Goal: Task Accomplishment & Management: Manage account settings

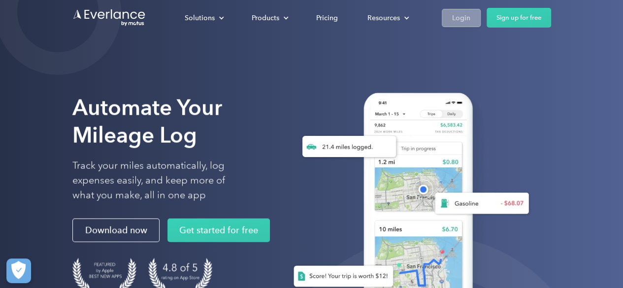
click at [465, 14] on div "Login" at bounding box center [461, 18] width 18 height 12
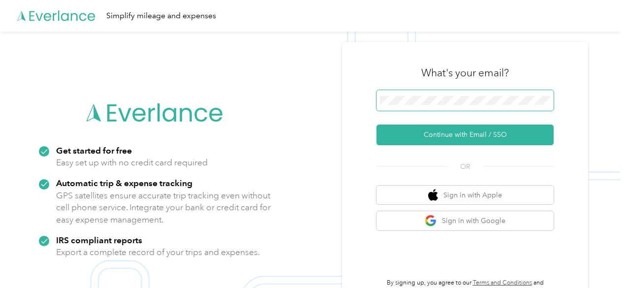
click at [434, 106] on span at bounding box center [464, 100] width 177 height 21
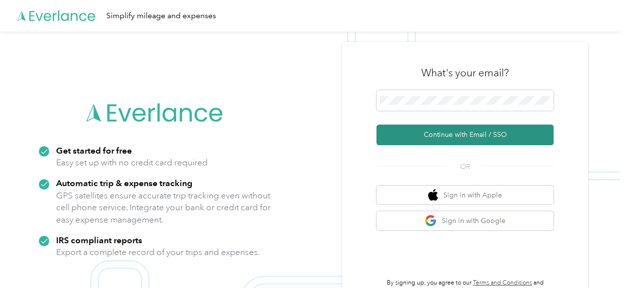
click at [452, 128] on button "Continue with Email / SSO" at bounding box center [464, 135] width 177 height 21
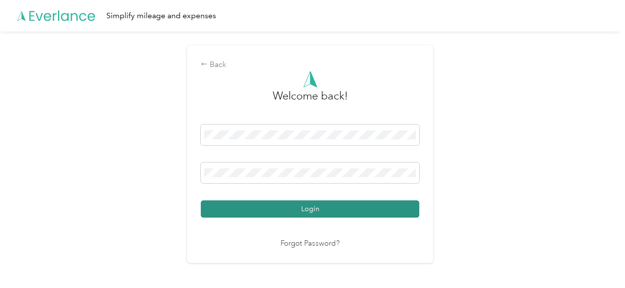
click at [313, 204] on button "Login" at bounding box center [310, 208] width 219 height 17
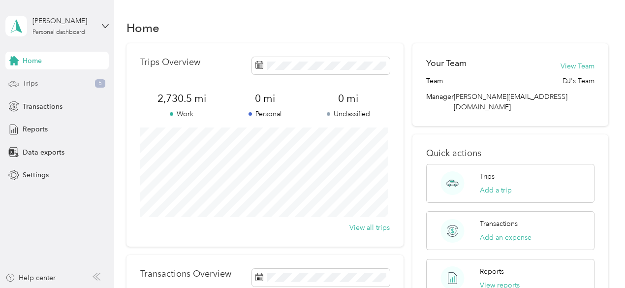
click at [49, 82] on div "Trips 5" at bounding box center [56, 84] width 103 height 18
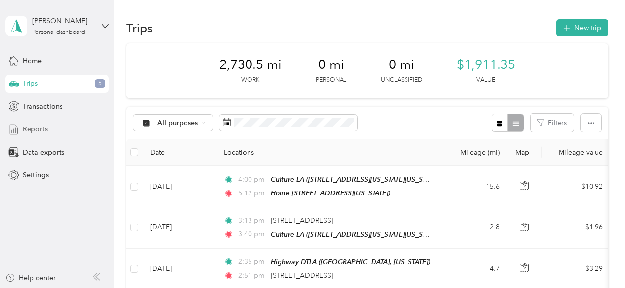
click at [54, 129] on div "Reports" at bounding box center [56, 130] width 103 height 18
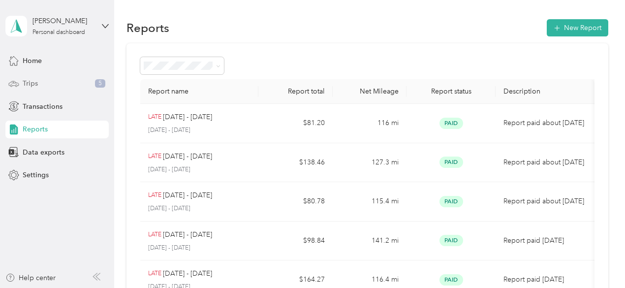
click at [44, 80] on div "Trips 5" at bounding box center [56, 84] width 103 height 18
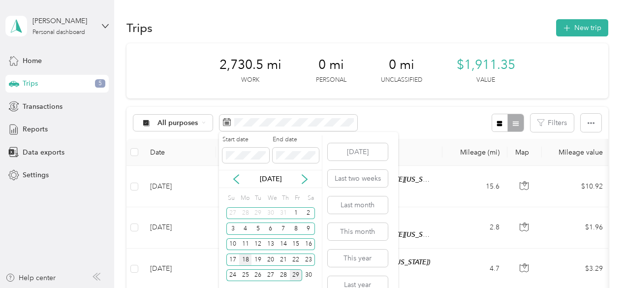
click at [244, 259] on div "18" at bounding box center [245, 259] width 13 height 12
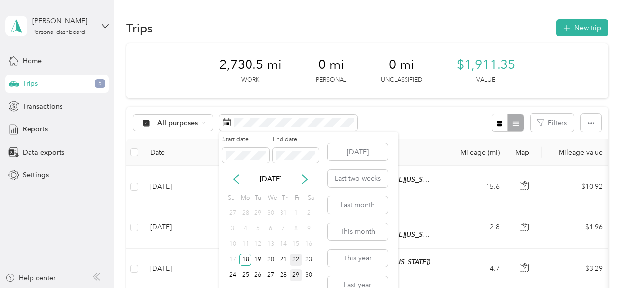
click at [296, 260] on div "22" at bounding box center [296, 259] width 13 height 12
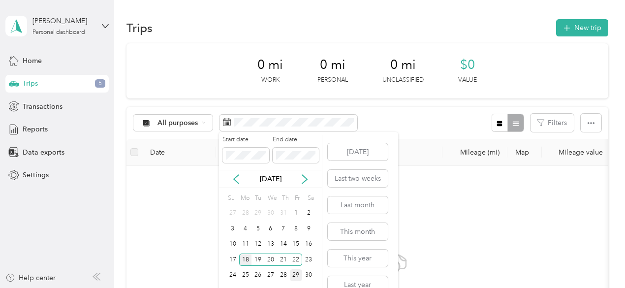
click at [242, 258] on div "18" at bounding box center [245, 259] width 13 height 12
click at [297, 272] on div "29" at bounding box center [296, 275] width 13 height 12
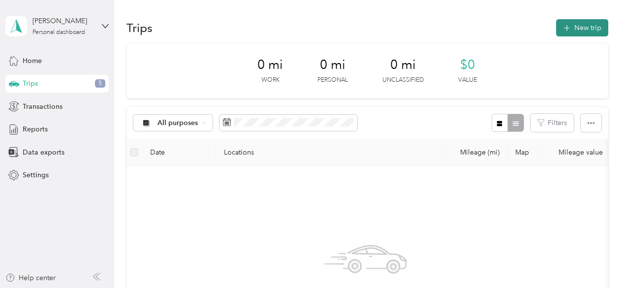
click at [571, 26] on button "New trip" at bounding box center [582, 27] width 52 height 17
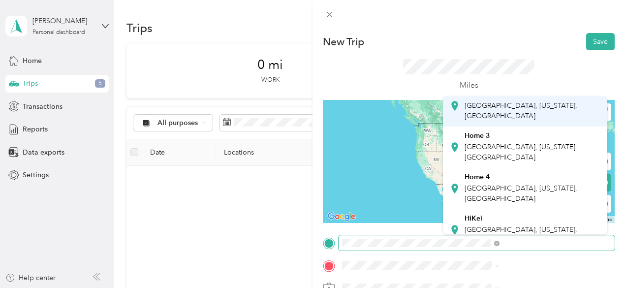
scroll to position [74, 0]
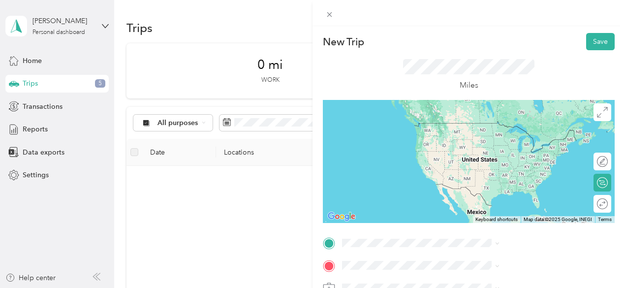
click at [502, 182] on div "Home [STREET_ADDRESS][US_STATE]" at bounding box center [532, 184] width 135 height 31
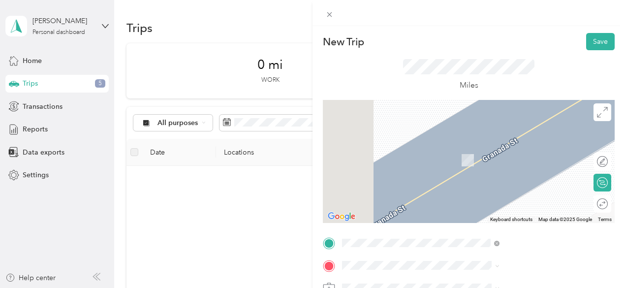
click at [507, 204] on div "Rose Collective [GEOGRAPHIC_DATA], [US_STATE], [GEOGRAPHIC_DATA]" at bounding box center [532, 198] width 135 height 31
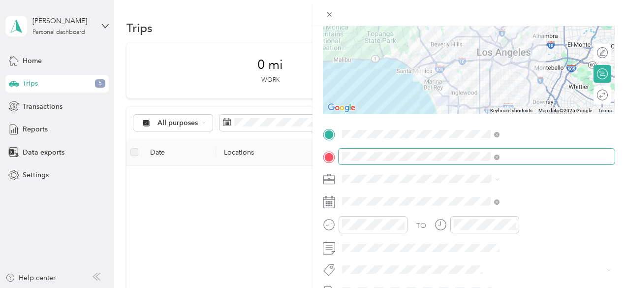
scroll to position [111, 0]
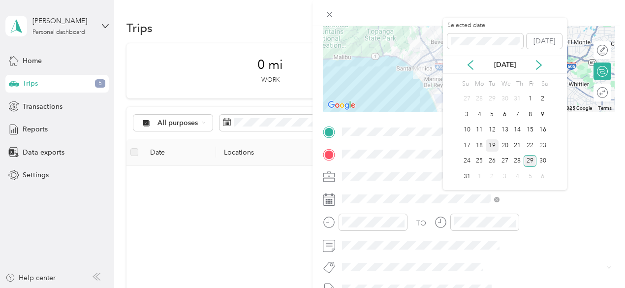
click at [493, 145] on div "19" at bounding box center [492, 145] width 13 height 12
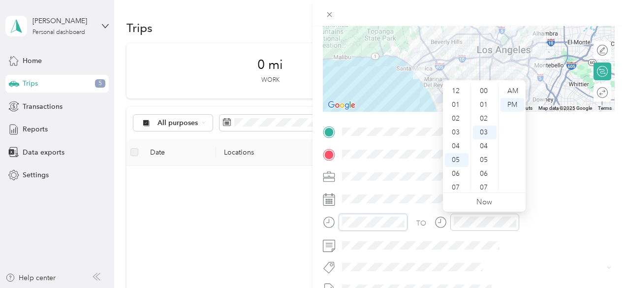
scroll to position [59, 0]
click at [457, 151] on div "09" at bounding box center [457, 156] width 24 height 14
click at [484, 189] on div "44" at bounding box center [485, 186] width 24 height 14
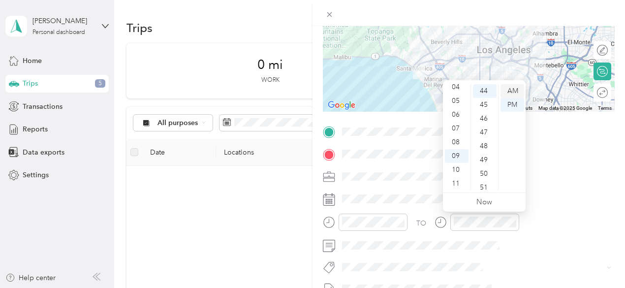
click at [515, 93] on div "AM" at bounding box center [513, 91] width 24 height 14
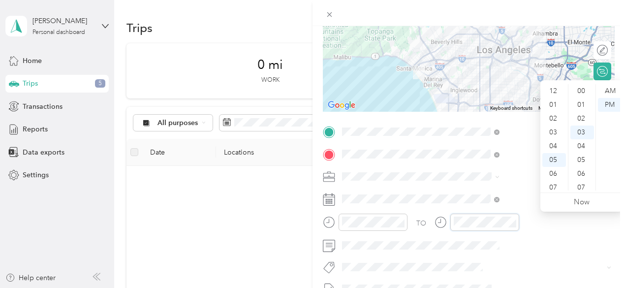
scroll to position [59, 0]
click at [556, 173] on div "10" at bounding box center [554, 170] width 24 height 14
click at [582, 86] on div "17" at bounding box center [582, 88] width 24 height 14
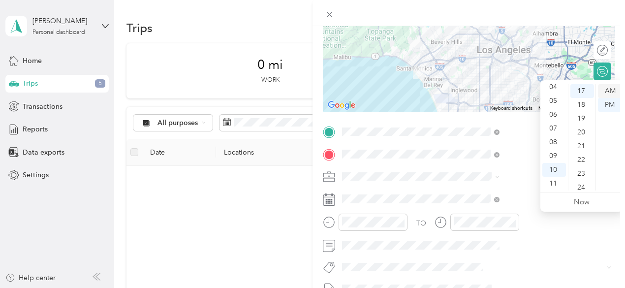
click at [618, 89] on div "AM" at bounding box center [610, 91] width 24 height 14
click at [585, 118] on div "19" at bounding box center [582, 119] width 24 height 14
click at [584, 149] on div "23" at bounding box center [582, 146] width 24 height 14
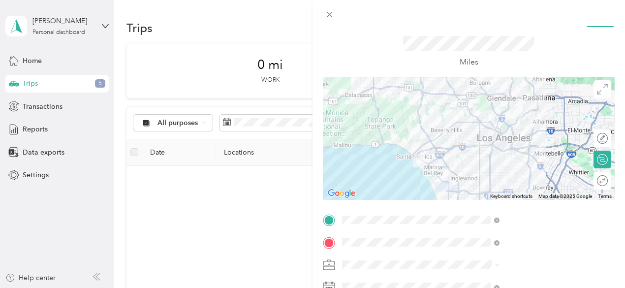
scroll to position [13, 0]
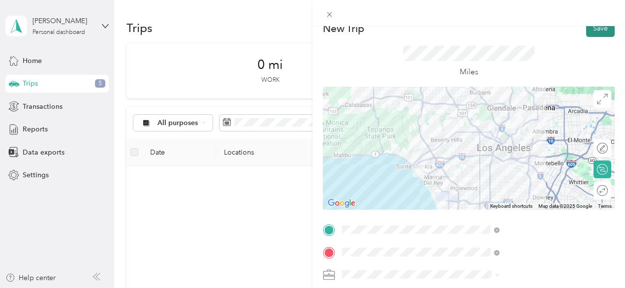
click at [589, 33] on button "Save" at bounding box center [600, 28] width 29 height 17
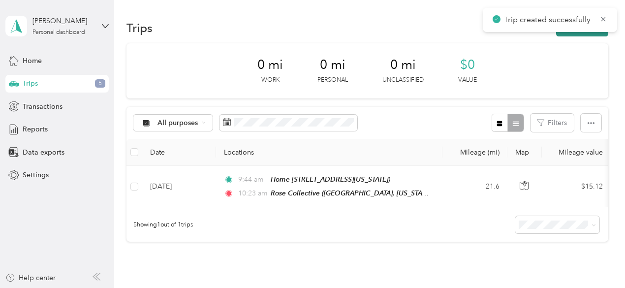
click at [592, 33] on button "New trip" at bounding box center [582, 27] width 52 height 17
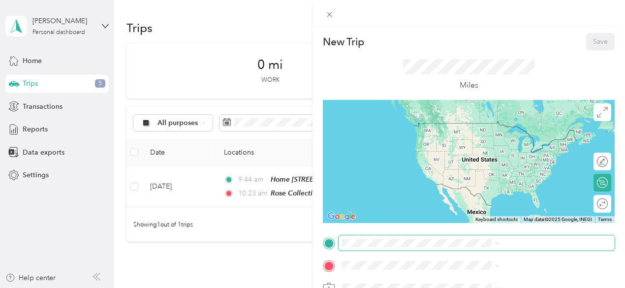
click at [459, 248] on span at bounding box center [477, 243] width 276 height 16
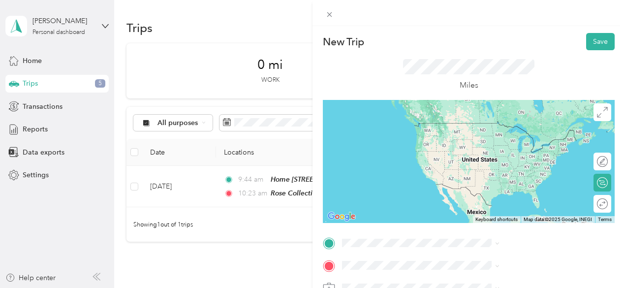
click at [500, 177] on span "[GEOGRAPHIC_DATA], [US_STATE], [GEOGRAPHIC_DATA]" at bounding box center [521, 181] width 113 height 19
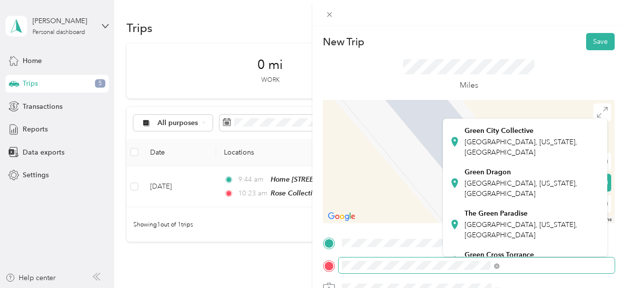
scroll to position [186, 0]
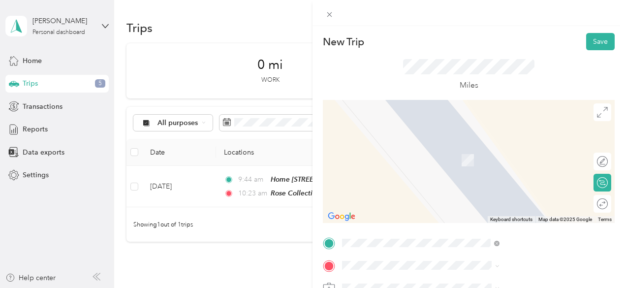
click at [495, 159] on div "Green [GEOGRAPHIC_DATA], [US_STATE], [GEOGRAPHIC_DATA]" at bounding box center [532, 155] width 135 height 31
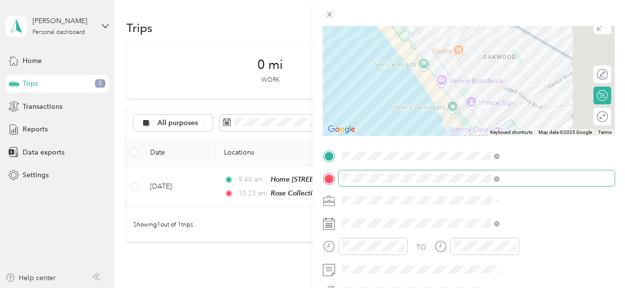
scroll to position [108, 0]
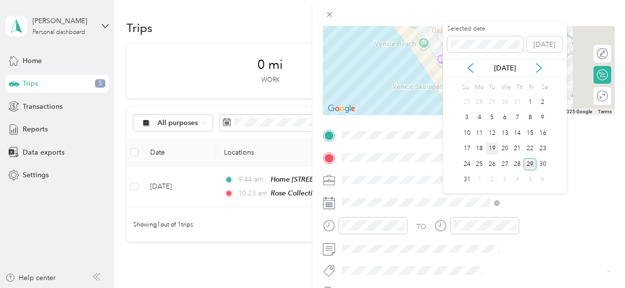
click at [491, 145] on div "19" at bounding box center [492, 149] width 13 height 12
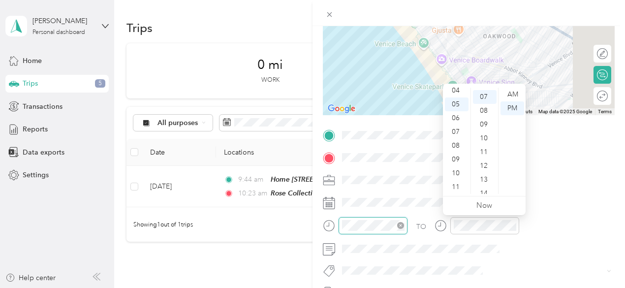
scroll to position [96, 0]
click at [458, 171] on div "10" at bounding box center [457, 173] width 24 height 14
click at [482, 112] on div "47" at bounding box center [485, 116] width 24 height 14
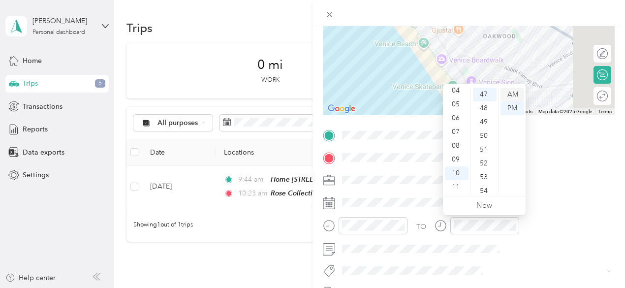
click at [510, 93] on div "AM" at bounding box center [513, 95] width 24 height 14
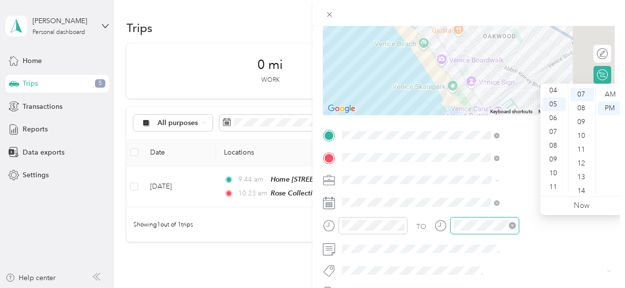
scroll to position [96, 0]
click at [556, 189] on div "11" at bounding box center [554, 187] width 24 height 14
click at [556, 173] on div "10" at bounding box center [554, 173] width 24 height 14
click at [581, 141] on div "56" at bounding box center [582, 146] width 24 height 14
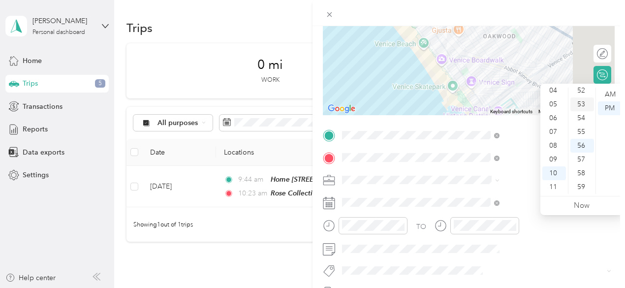
click at [582, 107] on div "53" at bounding box center [582, 104] width 24 height 14
click at [609, 97] on div "AM" at bounding box center [610, 95] width 24 height 14
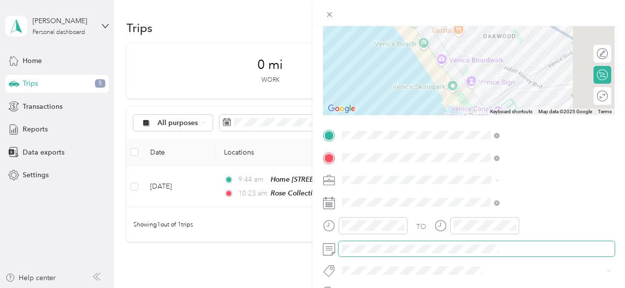
scroll to position [0, 0]
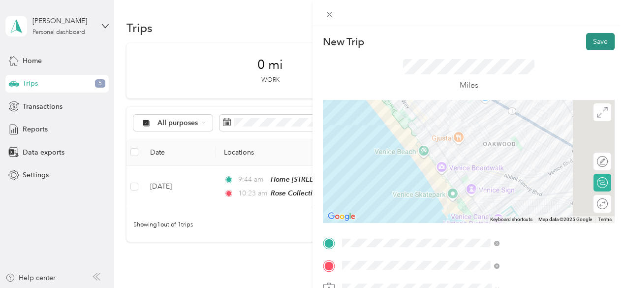
click at [589, 40] on button "Save" at bounding box center [600, 41] width 29 height 17
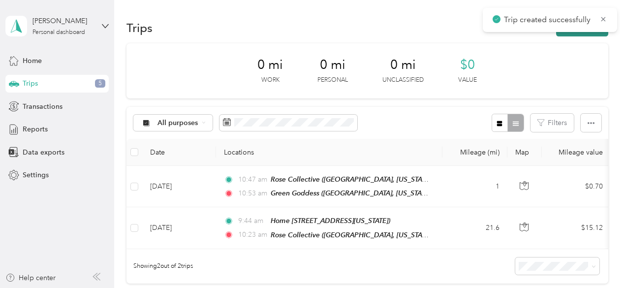
click at [583, 35] on button "New trip" at bounding box center [582, 27] width 52 height 17
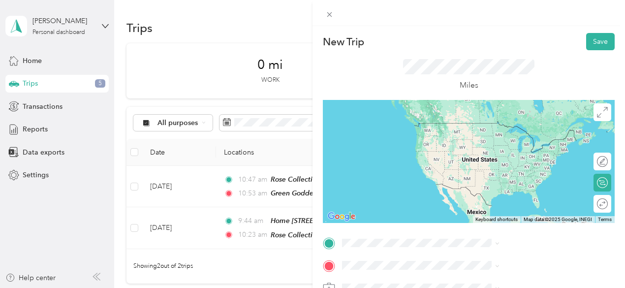
click at [500, 162] on div "Green [GEOGRAPHIC_DATA], [US_STATE], [GEOGRAPHIC_DATA]" at bounding box center [532, 166] width 135 height 31
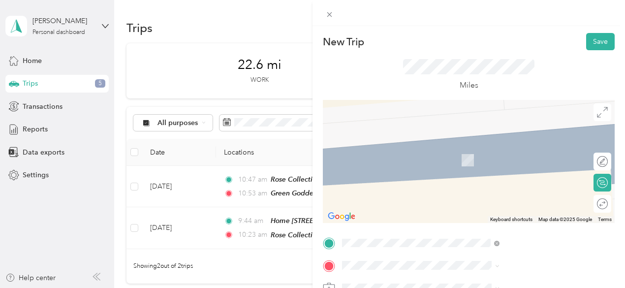
click at [511, 163] on span "[STREET_ADDRESS][US_STATE]" at bounding box center [514, 159] width 98 height 8
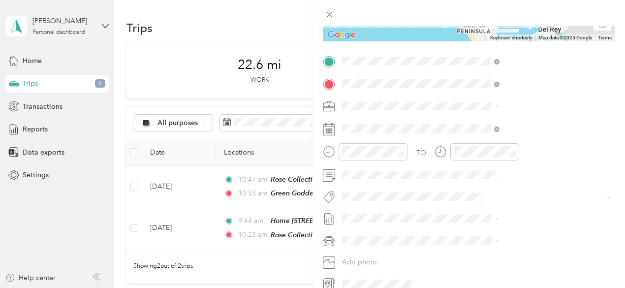
scroll to position [195, 0]
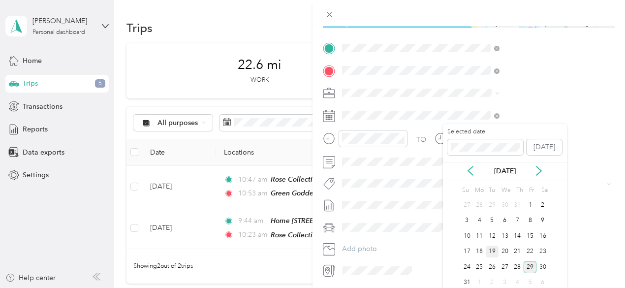
click at [490, 249] on div "19" at bounding box center [492, 252] width 13 height 12
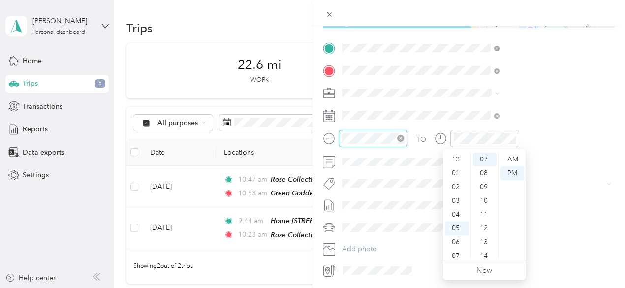
scroll to position [59, 0]
click at [460, 250] on div "11" at bounding box center [457, 252] width 24 height 14
click at [483, 199] on div "16" at bounding box center [485, 201] width 24 height 14
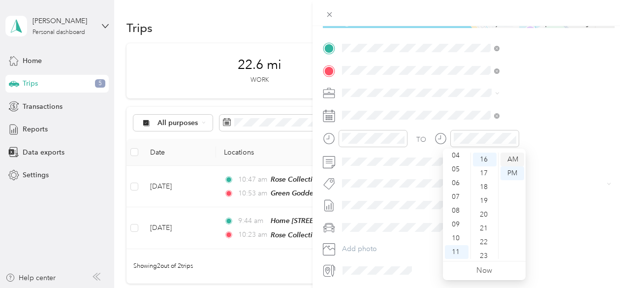
click at [514, 155] on div "AM" at bounding box center [513, 160] width 24 height 14
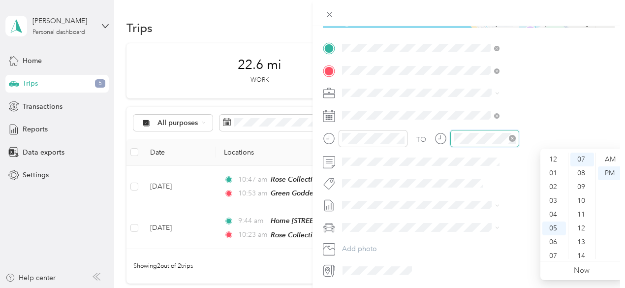
scroll to position [59, 0]
click at [555, 254] on div "11" at bounding box center [554, 252] width 24 height 14
click at [585, 196] on div "20" at bounding box center [582, 199] width 24 height 14
click at [608, 157] on div "AM" at bounding box center [610, 160] width 24 height 14
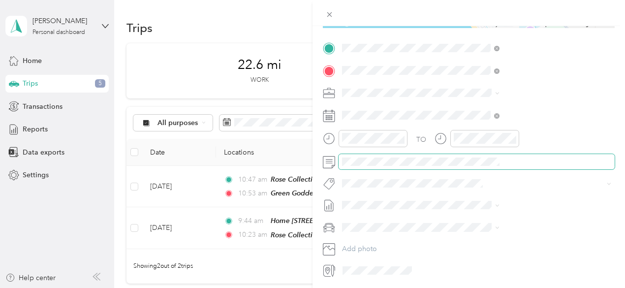
click at [479, 156] on span at bounding box center [477, 162] width 276 height 16
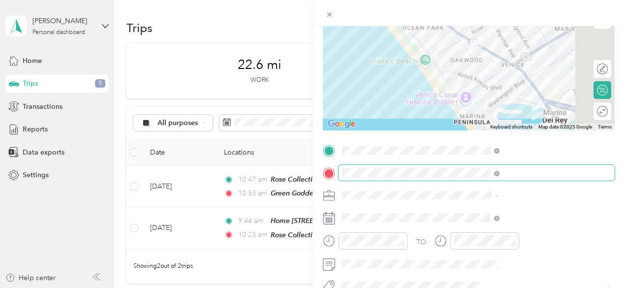
scroll to position [0, 0]
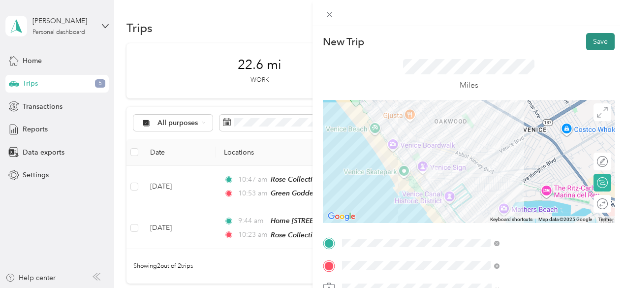
click at [587, 37] on button "Save" at bounding box center [600, 41] width 29 height 17
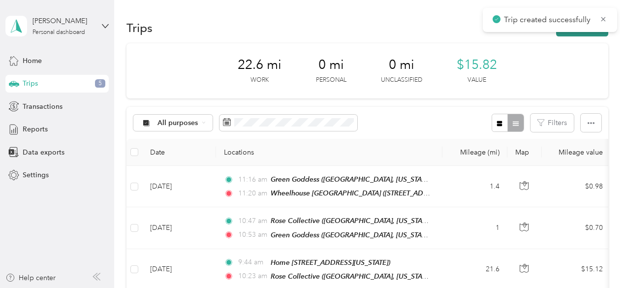
click at [581, 32] on button "New trip" at bounding box center [582, 27] width 52 height 17
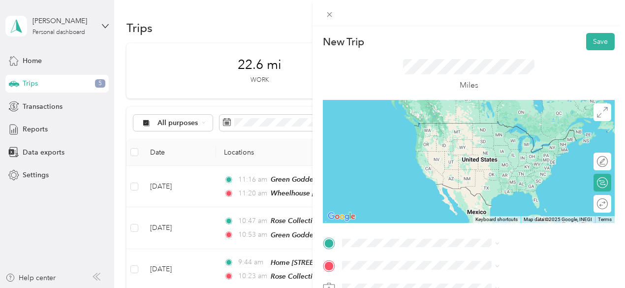
click at [500, 168] on div "Wheelhouse [GEOGRAPHIC_DATA] [STREET_ADDRESS][US_STATE]" at bounding box center [522, 162] width 115 height 21
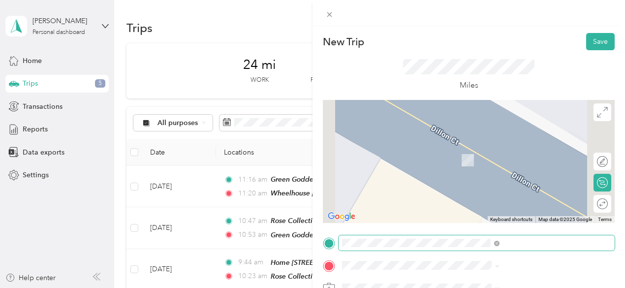
scroll to position [33, 0]
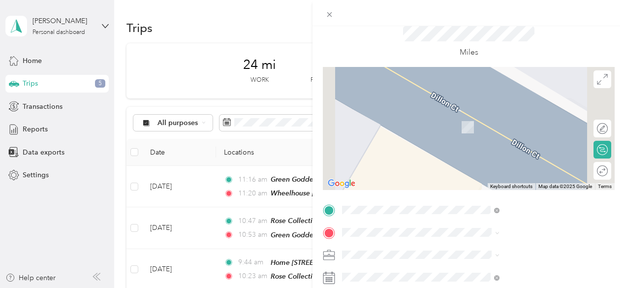
click at [497, 163] on div "MMD [STREET_ADDRESS][US_STATE][US_STATE]" at bounding box center [532, 166] width 135 height 31
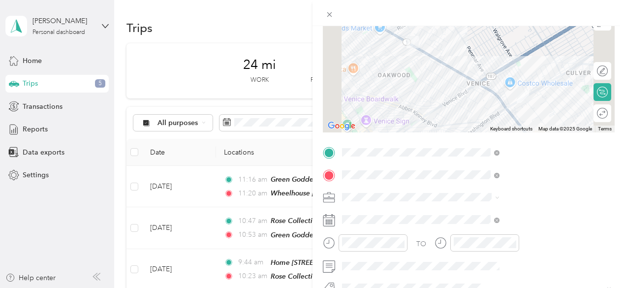
scroll to position [92, 0]
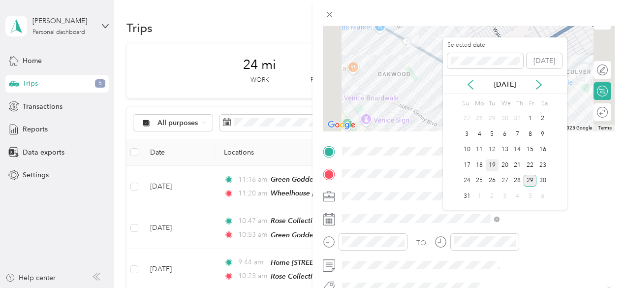
click at [493, 166] on div "19" at bounding box center [492, 165] width 13 height 12
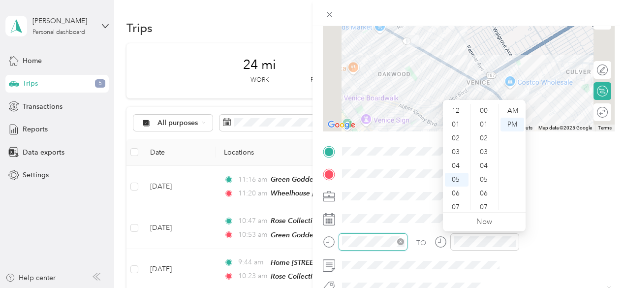
scroll to position [110, 0]
click at [456, 202] on div "11" at bounding box center [457, 203] width 24 height 14
click at [483, 209] on div "40" at bounding box center [485, 208] width 24 height 14
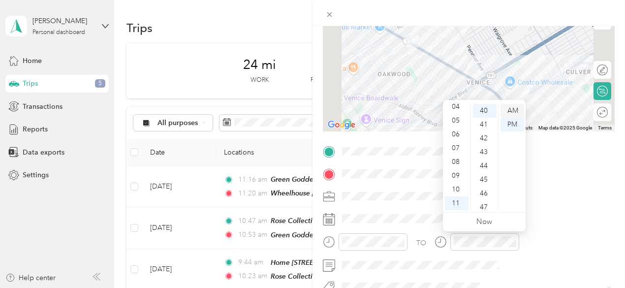
click at [515, 111] on div "AM" at bounding box center [513, 111] width 24 height 14
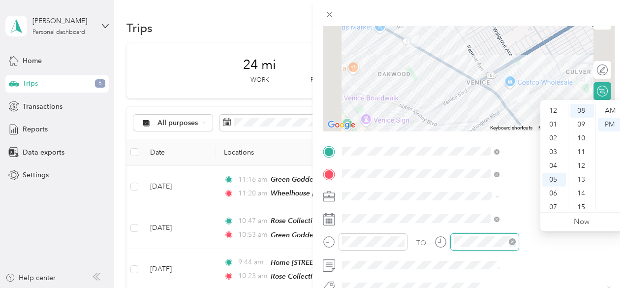
scroll to position [59, 0]
click at [555, 202] on div "11" at bounding box center [554, 203] width 24 height 14
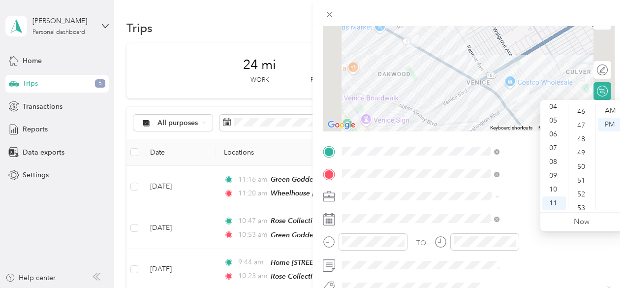
scroll to position [632, 0]
click at [583, 125] on div "47" at bounding box center [582, 127] width 24 height 14
click at [610, 109] on div "AM" at bounding box center [610, 111] width 24 height 14
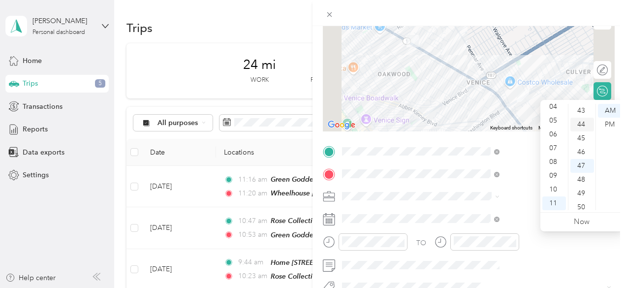
click at [583, 125] on div "44" at bounding box center [582, 125] width 24 height 14
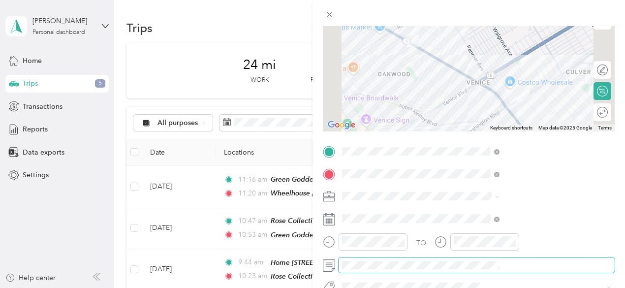
scroll to position [0, 0]
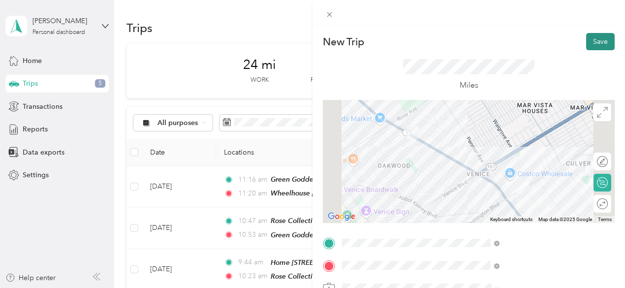
click at [590, 42] on button "Save" at bounding box center [600, 41] width 29 height 17
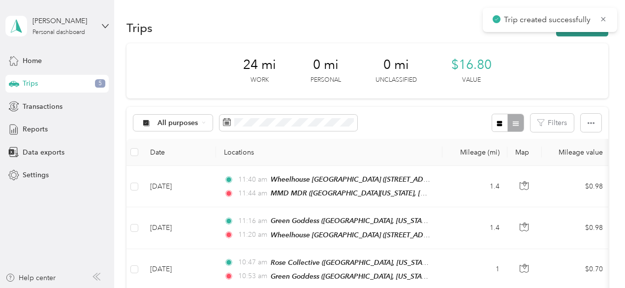
click at [579, 35] on button "New trip" at bounding box center [582, 27] width 52 height 17
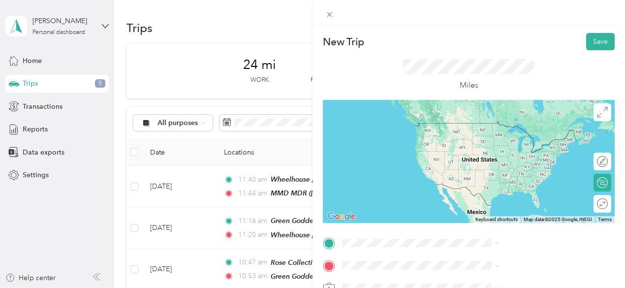
click at [489, 176] on span "[GEOGRAPHIC_DATA][US_STATE], [US_STATE], [GEOGRAPHIC_DATA]" at bounding box center [520, 179] width 111 height 19
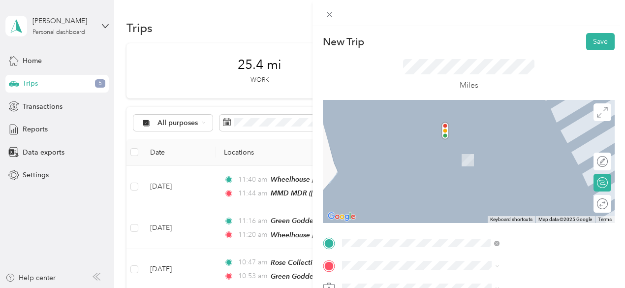
scroll to position [21, 0]
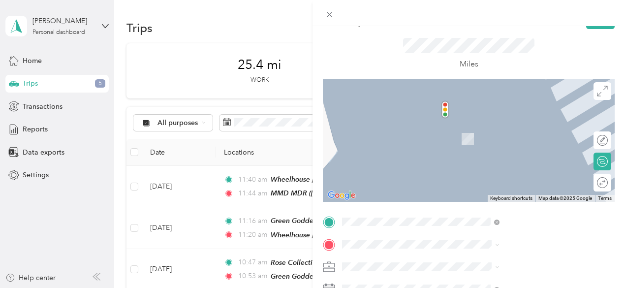
click at [500, 175] on div "LAX [GEOGRAPHIC_DATA], [US_STATE], [GEOGRAPHIC_DATA]" at bounding box center [532, 174] width 135 height 31
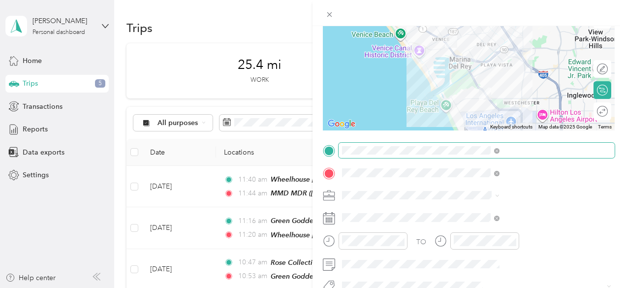
scroll to position [100, 0]
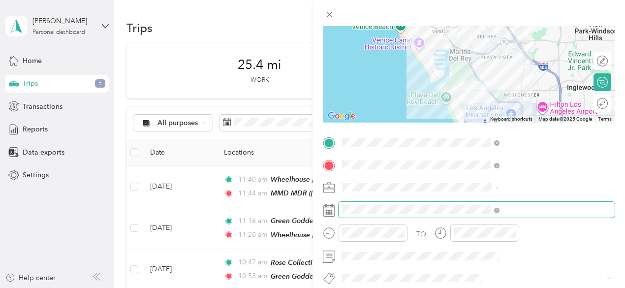
click at [490, 204] on span at bounding box center [477, 210] width 276 height 16
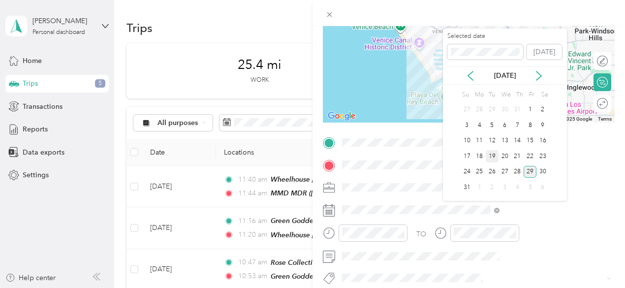
click at [492, 157] on div "19" at bounding box center [492, 156] width 13 height 12
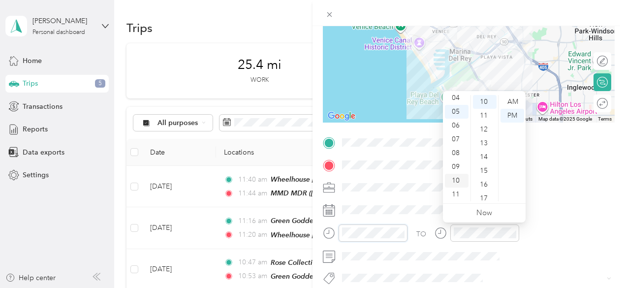
scroll to position [0, 0]
click at [455, 99] on div "12" at bounding box center [457, 102] width 24 height 14
click at [458, 98] on div "12" at bounding box center [457, 102] width 24 height 14
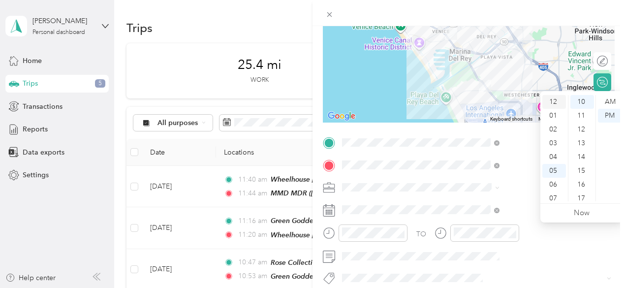
click at [555, 101] on div "12" at bounding box center [554, 102] width 24 height 14
click at [583, 191] on div "33" at bounding box center [582, 186] width 24 height 14
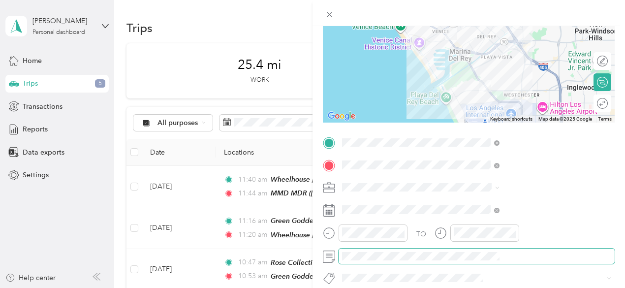
scroll to position [0, 0]
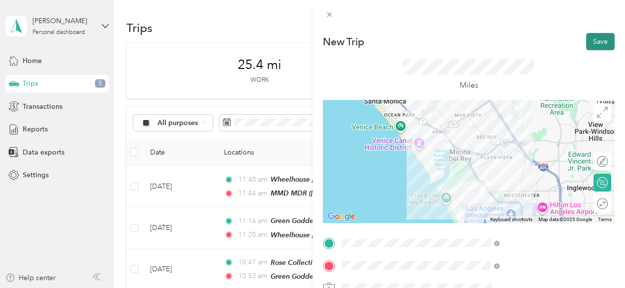
click at [589, 41] on button "Save" at bounding box center [600, 41] width 29 height 17
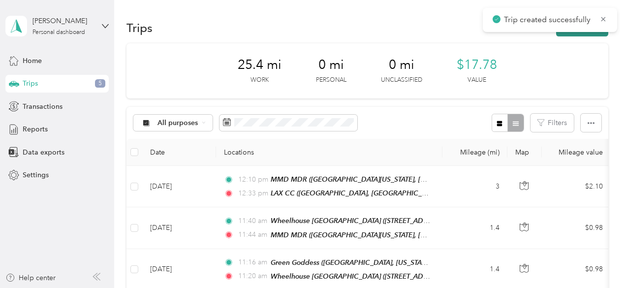
click at [585, 35] on button "New trip" at bounding box center [582, 27] width 52 height 17
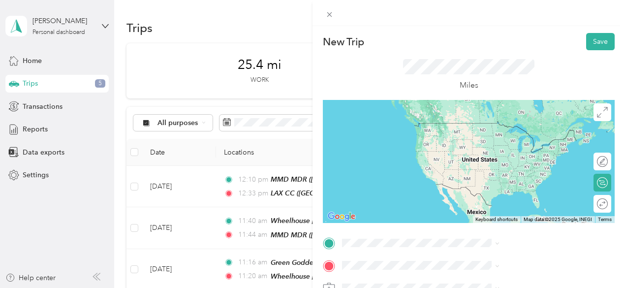
click at [503, 176] on span "[GEOGRAPHIC_DATA], [US_STATE], [GEOGRAPHIC_DATA]" at bounding box center [521, 178] width 113 height 19
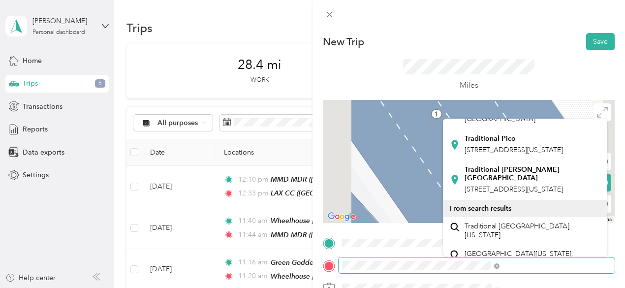
scroll to position [52, 0]
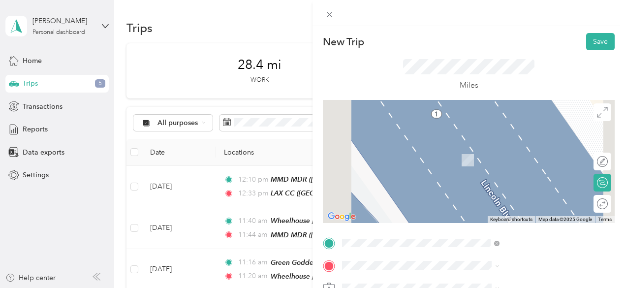
click at [499, 229] on span "[STREET_ADDRESS][US_STATE]" at bounding box center [514, 224] width 98 height 9
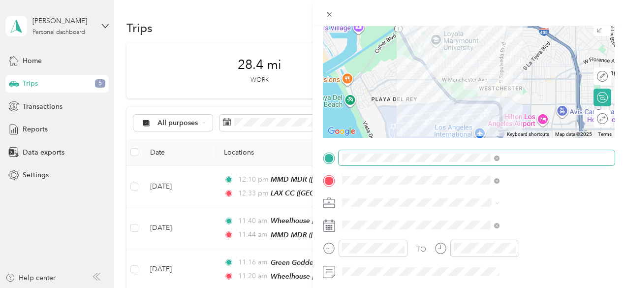
scroll to position [87, 0]
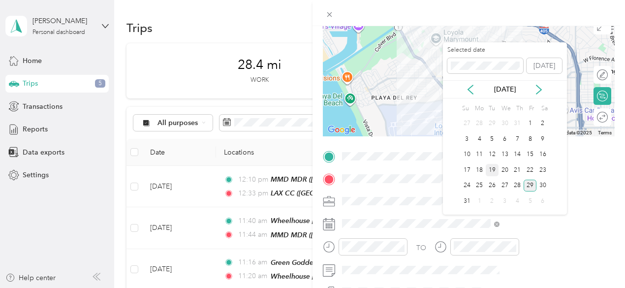
click at [493, 167] on div "19" at bounding box center [492, 170] width 13 height 12
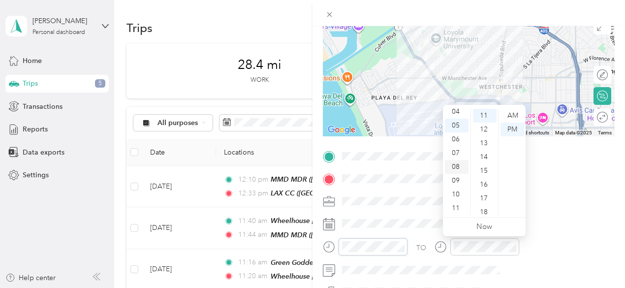
scroll to position [0, 0]
click at [458, 111] on div "12" at bounding box center [457, 116] width 24 height 14
click at [482, 167] on div "15" at bounding box center [485, 171] width 24 height 14
click at [482, 181] on div "56" at bounding box center [485, 185] width 24 height 14
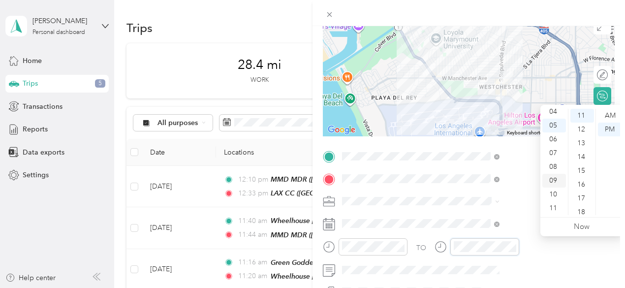
scroll to position [0, 0]
click at [554, 127] on div "01" at bounding box center [554, 130] width 24 height 14
click at [578, 154] on div "07" at bounding box center [582, 158] width 24 height 14
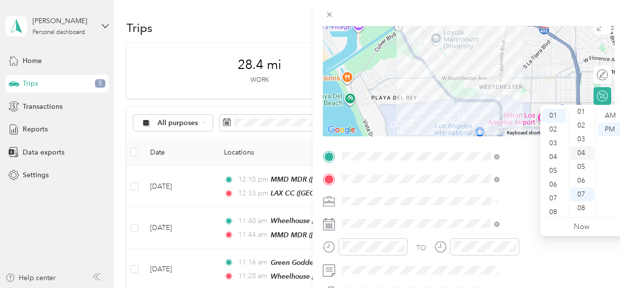
click at [581, 155] on div "04" at bounding box center [582, 153] width 24 height 14
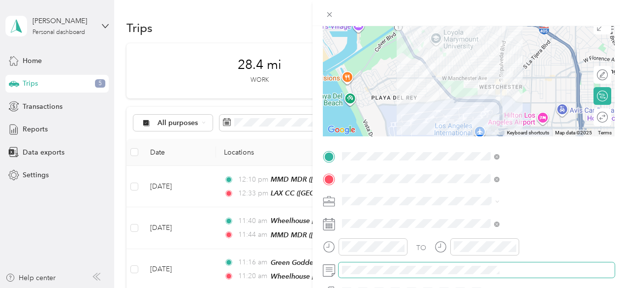
scroll to position [0, 0]
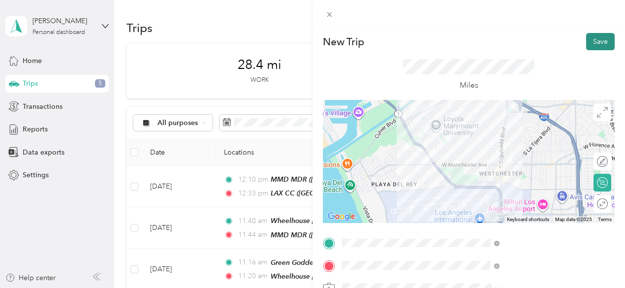
click at [588, 40] on button "Save" at bounding box center [600, 41] width 29 height 17
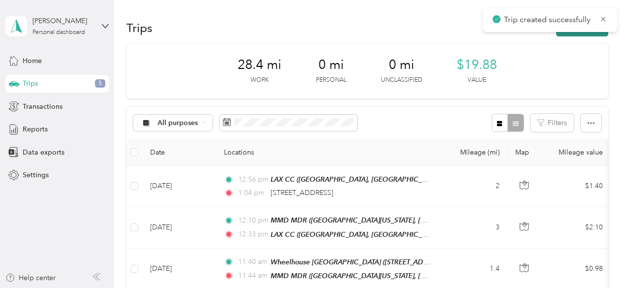
click at [584, 34] on button "New trip" at bounding box center [582, 27] width 52 height 17
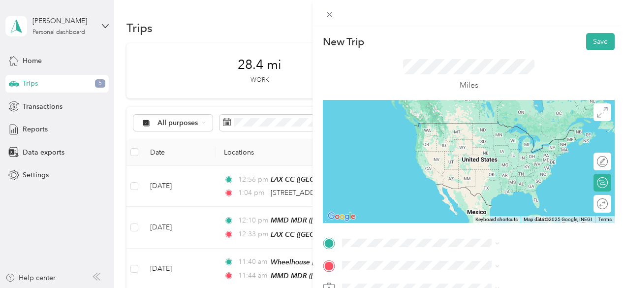
click at [516, 180] on span "[STREET_ADDRESS][US_STATE]" at bounding box center [514, 175] width 98 height 9
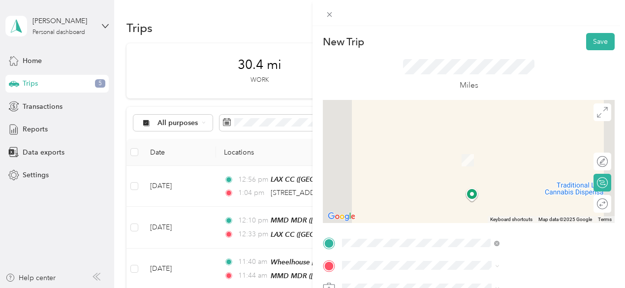
click at [508, 233] on div "MedMen LAX [STREET_ADDRESS][PERSON_NAME][US_STATE]" at bounding box center [532, 247] width 135 height 31
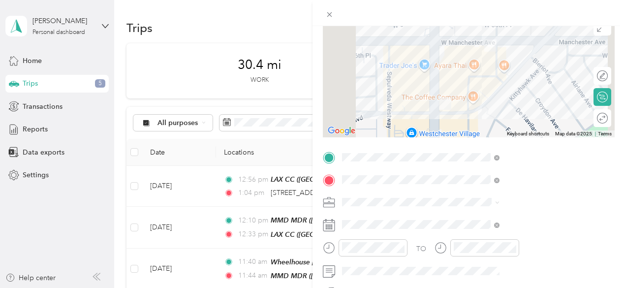
scroll to position [90, 0]
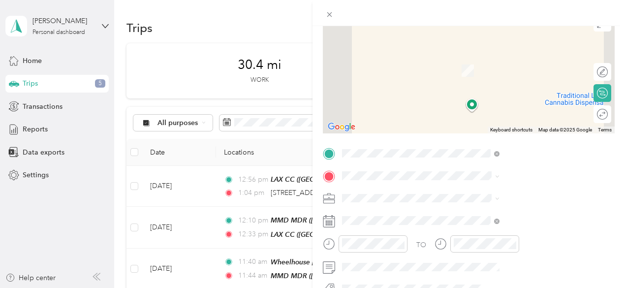
click at [514, 59] on span "[STREET_ADDRESS][US_STATE]" at bounding box center [514, 54] width 98 height 9
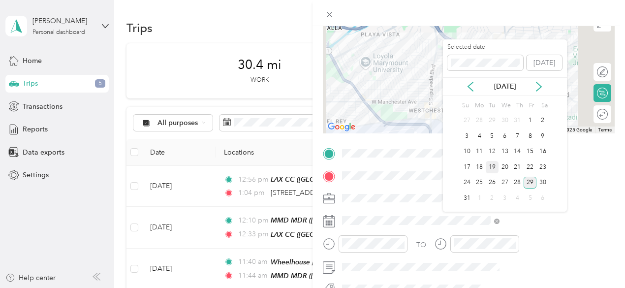
click at [489, 165] on div "19" at bounding box center [492, 167] width 13 height 12
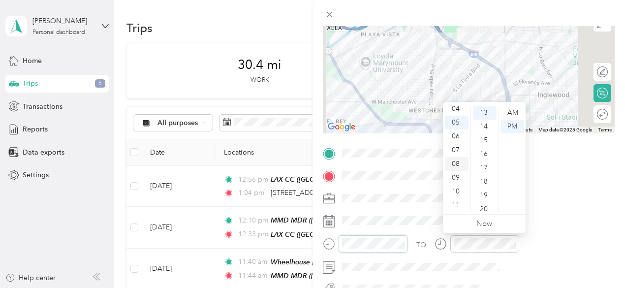
scroll to position [0, 0]
click at [459, 124] on div "01" at bounding box center [457, 127] width 24 height 14
click at [484, 180] on div "27" at bounding box center [485, 178] width 24 height 14
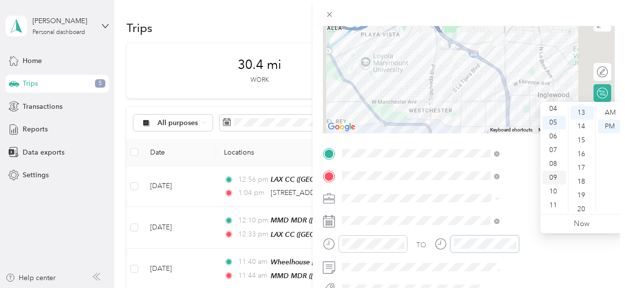
scroll to position [0, 0]
click at [556, 125] on div "01" at bounding box center [554, 127] width 24 height 14
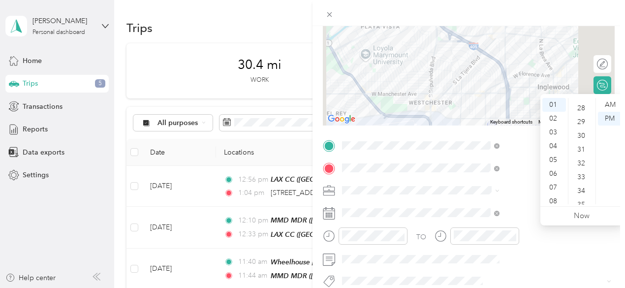
scroll to position [389, 0]
click at [579, 198] on div "35" at bounding box center [582, 198] width 24 height 14
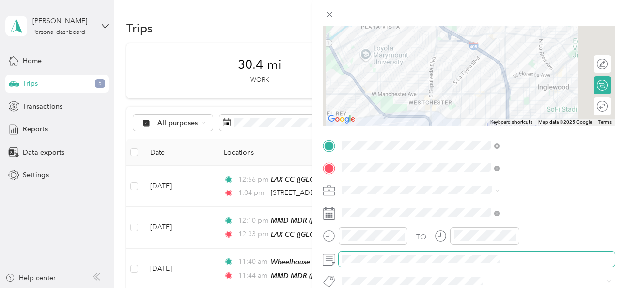
scroll to position [0, 0]
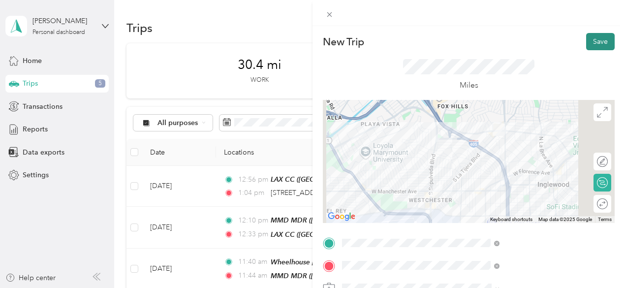
click at [596, 41] on button "Save" at bounding box center [600, 41] width 29 height 17
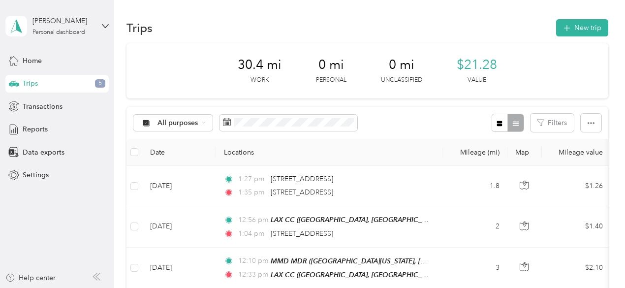
click at [596, 41] on section "Trips New trip 30.4 mi Work 0 mi Personal 0 mi Unclassified $21.28 Value All pu…" at bounding box center [367, 270] width 482 height 506
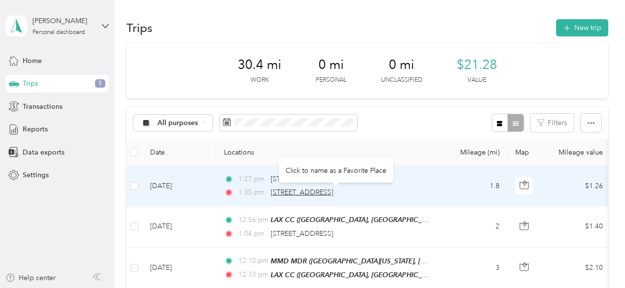
click at [306, 194] on span "[STREET_ADDRESS]" at bounding box center [302, 192] width 63 height 8
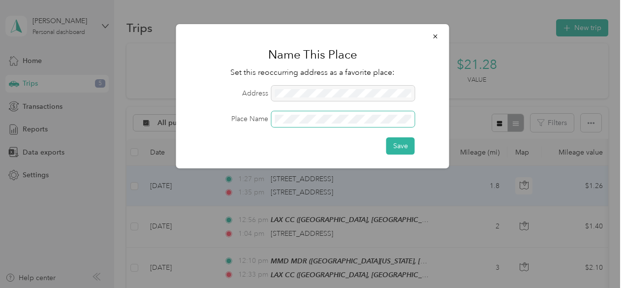
click at [386, 137] on button "Save" at bounding box center [400, 145] width 29 height 17
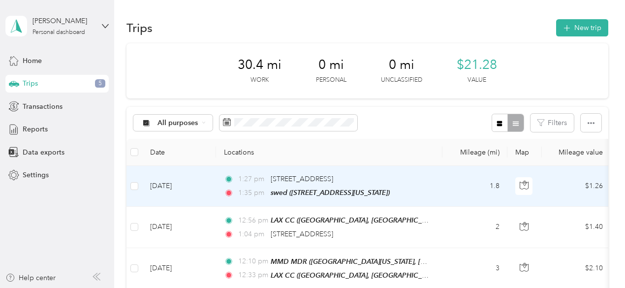
scroll to position [6, 0]
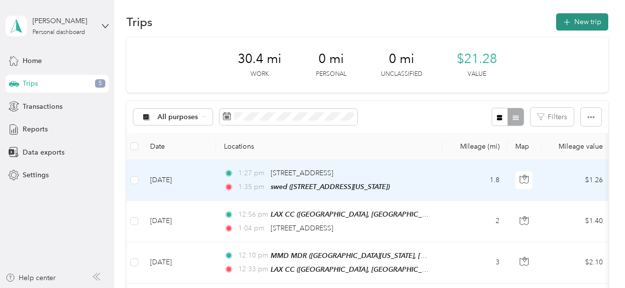
click at [577, 25] on button "New trip" at bounding box center [582, 21] width 52 height 17
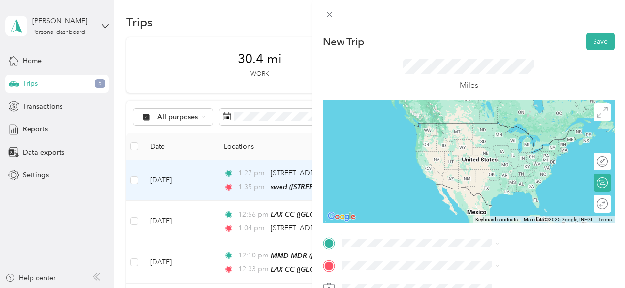
click at [499, 138] on div "swed [STREET_ADDRESS][US_STATE]" at bounding box center [514, 127] width 98 height 21
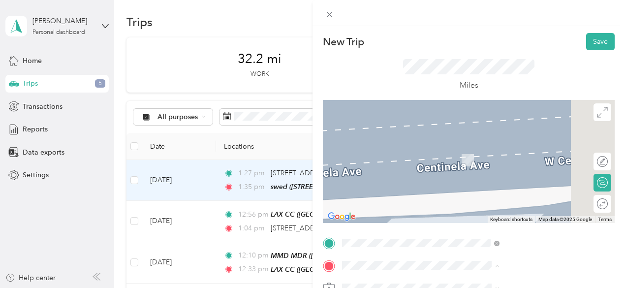
click at [498, 145] on strong "Green Qween" at bounding box center [487, 149] width 45 height 9
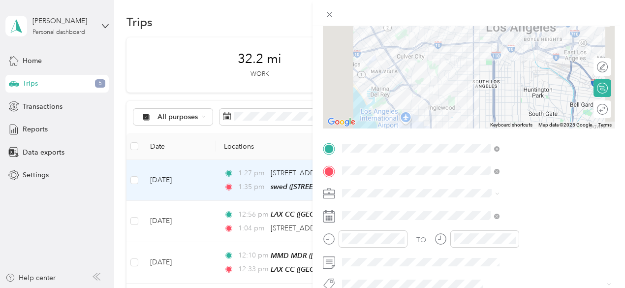
scroll to position [154, 0]
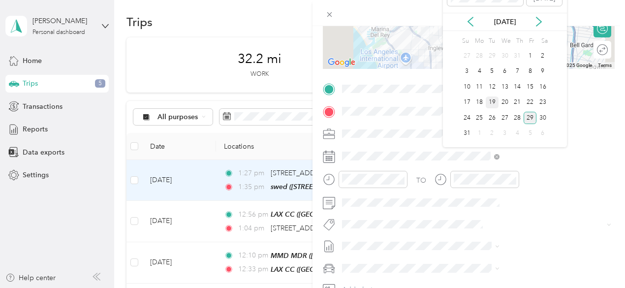
click at [492, 100] on div "19" at bounding box center [492, 102] width 13 height 12
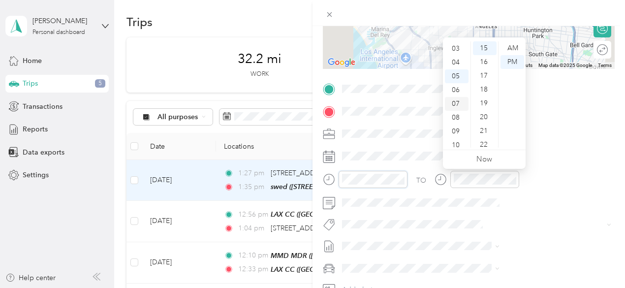
scroll to position [0, 0]
click at [459, 62] on div "01" at bounding box center [457, 62] width 24 height 14
click at [486, 94] on div "50" at bounding box center [485, 93] width 24 height 14
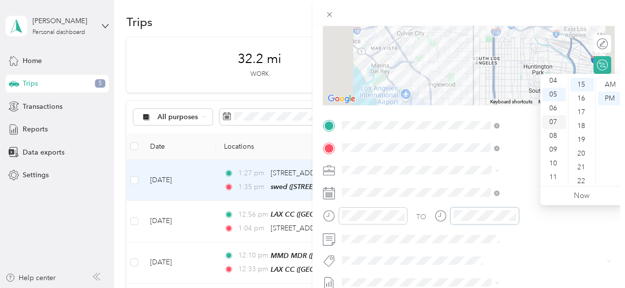
scroll to position [0, 0]
click at [558, 116] on div "02" at bounding box center [554, 112] width 24 height 14
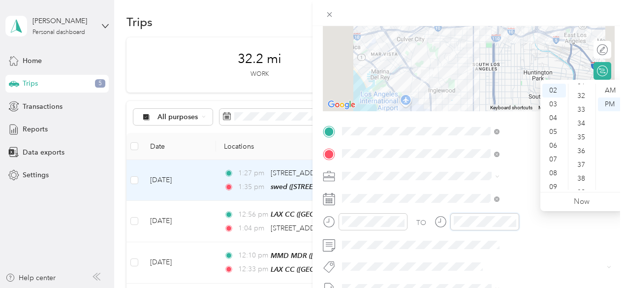
scroll to position [448, 0]
click at [582, 140] on div "36" at bounding box center [582, 139] width 24 height 14
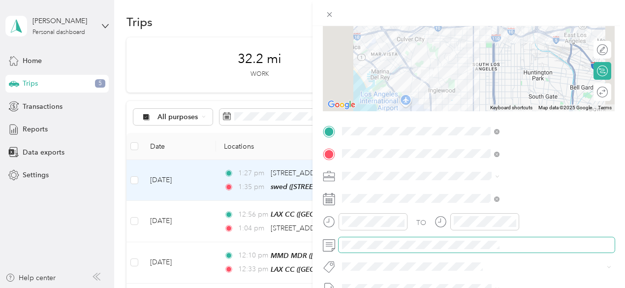
scroll to position [0, 0]
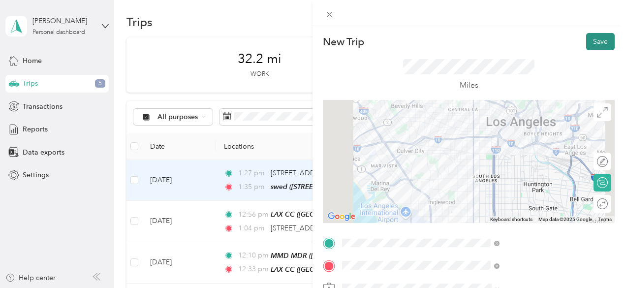
click at [589, 40] on button "Save" at bounding box center [600, 41] width 29 height 17
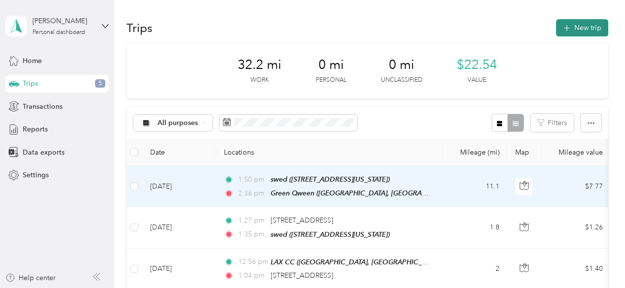
click at [583, 34] on button "New trip" at bounding box center [582, 27] width 52 height 17
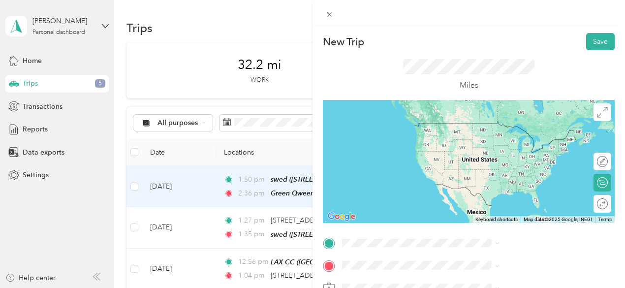
click at [492, 139] on span "Broadway, [GEOGRAPHIC_DATA], [US_STATE], [GEOGRAPHIC_DATA]" at bounding box center [520, 137] width 111 height 19
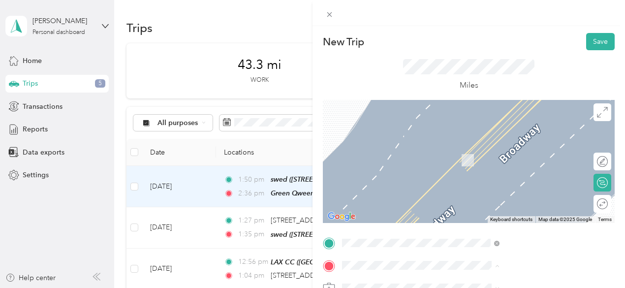
click at [488, 240] on span "[STREET_ADDRESS][US_STATE]" at bounding box center [514, 236] width 98 height 8
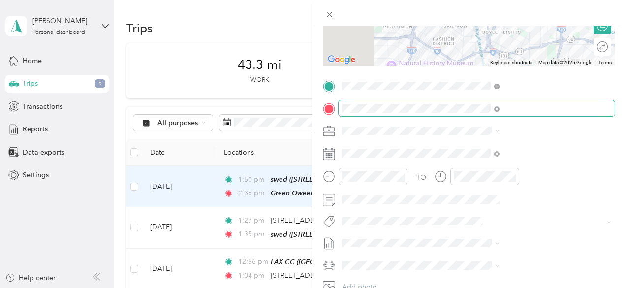
scroll to position [162, 0]
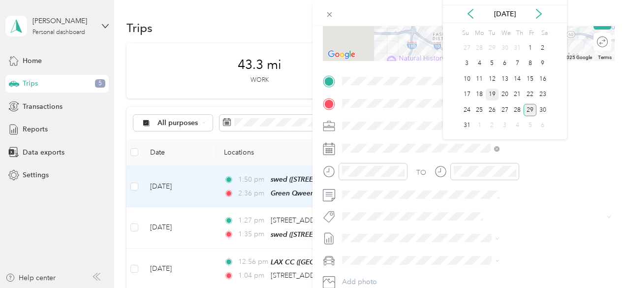
click at [492, 90] on div "19" at bounding box center [492, 95] width 13 height 12
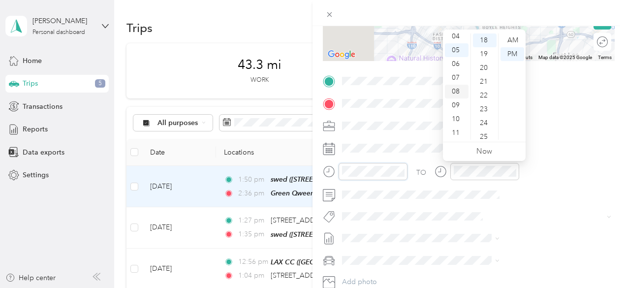
scroll to position [0, 0]
click at [457, 64] on div "02" at bounding box center [457, 68] width 24 height 14
click at [484, 111] on div "48" at bounding box center [485, 113] width 24 height 14
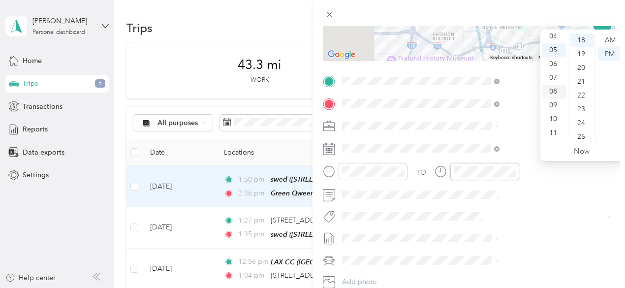
scroll to position [0, 0]
click at [552, 81] on div "03" at bounding box center [554, 82] width 24 height 14
click at [581, 88] on div "32" at bounding box center [582, 90] width 24 height 14
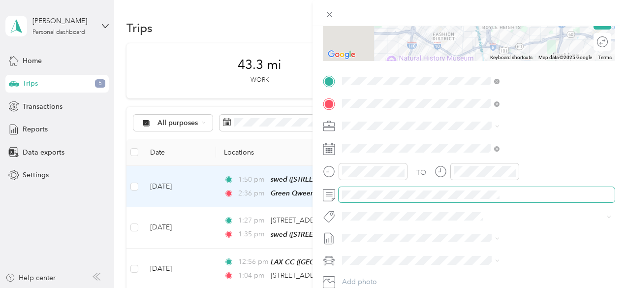
scroll to position [0, 0]
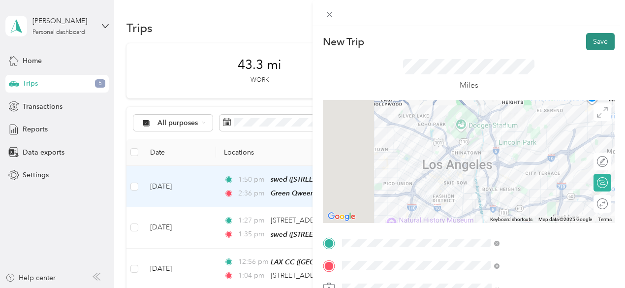
click at [592, 35] on button "Save" at bounding box center [600, 41] width 29 height 17
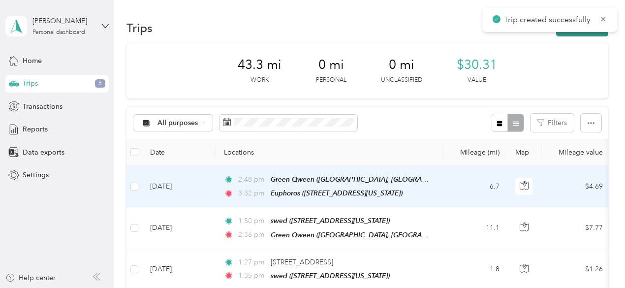
click at [589, 34] on button "New trip" at bounding box center [582, 27] width 52 height 17
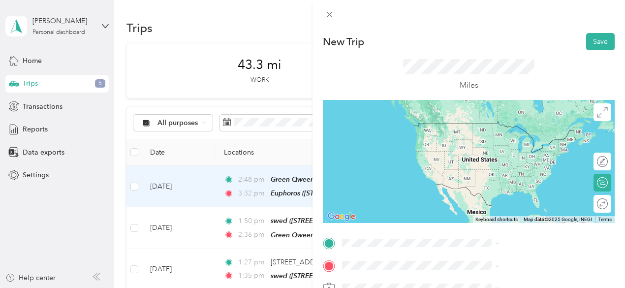
click at [501, 204] on div "Euphoros [STREET_ADDRESS][US_STATE]" at bounding box center [514, 202] width 98 height 21
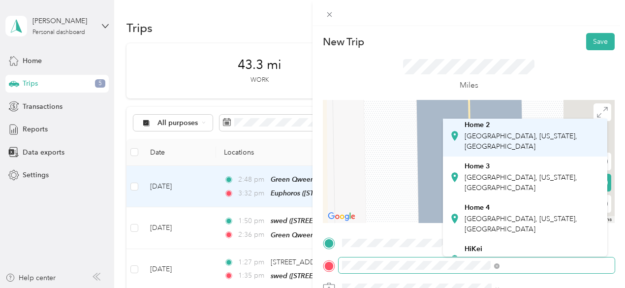
scroll to position [66, 0]
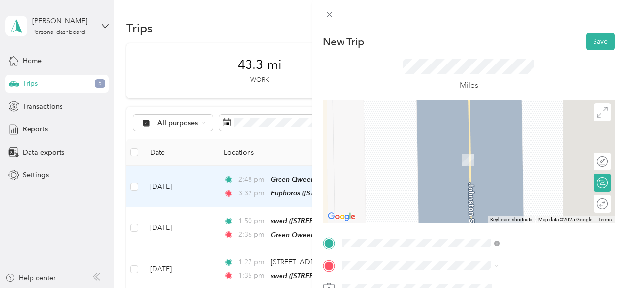
click at [493, 222] on div "Home [STREET_ADDRESS][US_STATE]" at bounding box center [532, 217] width 135 height 31
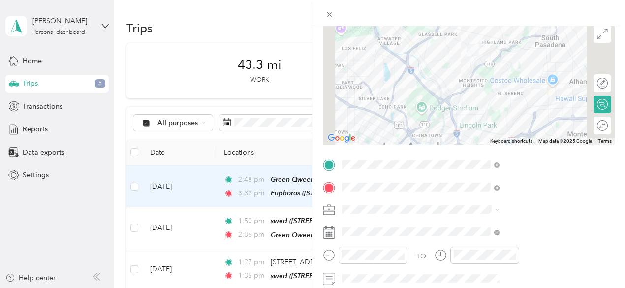
scroll to position [80, 0]
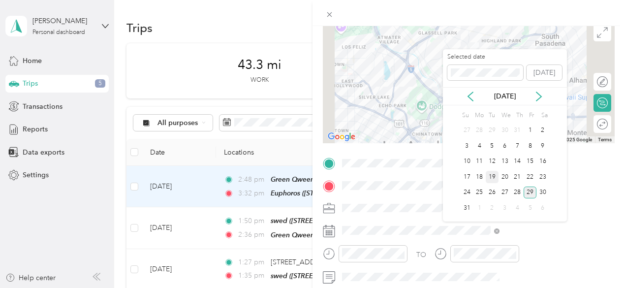
click at [493, 179] on div "19" at bounding box center [492, 177] width 13 height 12
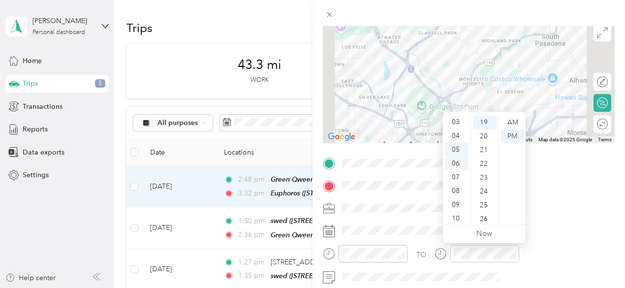
scroll to position [38, 0]
click at [456, 125] on div "03" at bounding box center [457, 126] width 24 height 14
click at [486, 126] on div "51" at bounding box center [485, 125] width 24 height 14
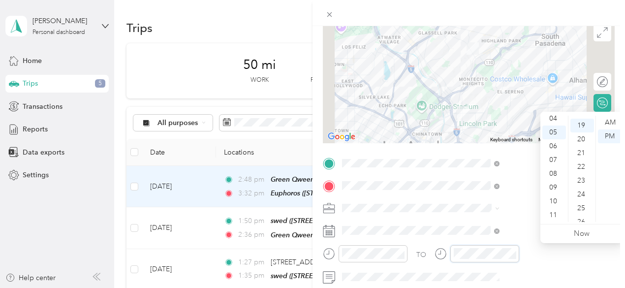
scroll to position [262, 0]
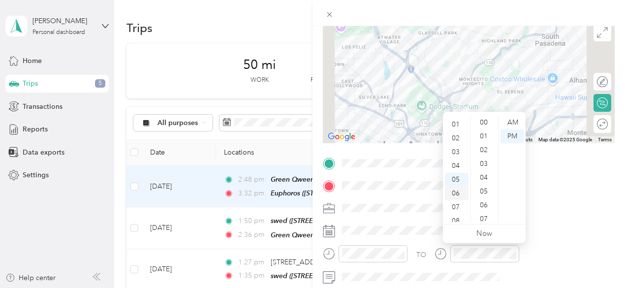
click at [457, 142] on div "02" at bounding box center [457, 138] width 24 height 14
click at [457, 134] on div "03" at bounding box center [457, 136] width 24 height 14
click at [484, 178] on div "46" at bounding box center [485, 180] width 24 height 14
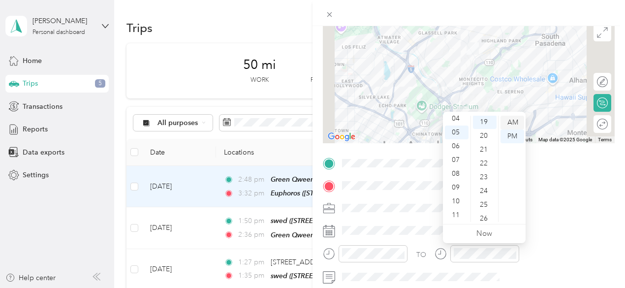
scroll to position [262, 0]
click at [513, 119] on div "AM" at bounding box center [513, 123] width 24 height 14
click at [513, 133] on div "PM" at bounding box center [513, 136] width 24 height 14
click at [456, 153] on div "03" at bounding box center [457, 154] width 24 height 14
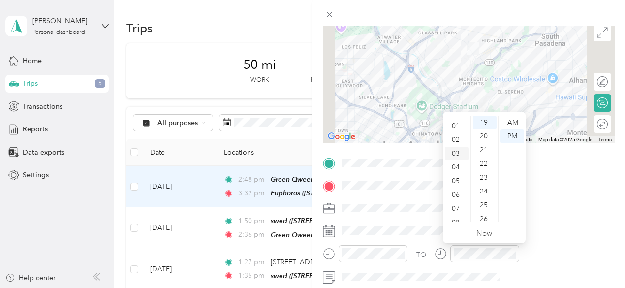
scroll to position [41, 0]
click at [484, 169] on div "47" at bounding box center [485, 167] width 24 height 14
click at [457, 138] on div "04" at bounding box center [457, 143] width 24 height 14
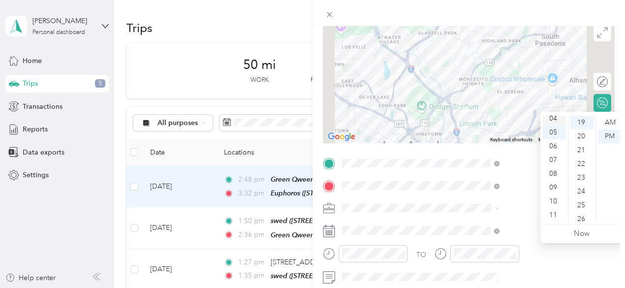
click at [556, 120] on div "04" at bounding box center [554, 119] width 24 height 14
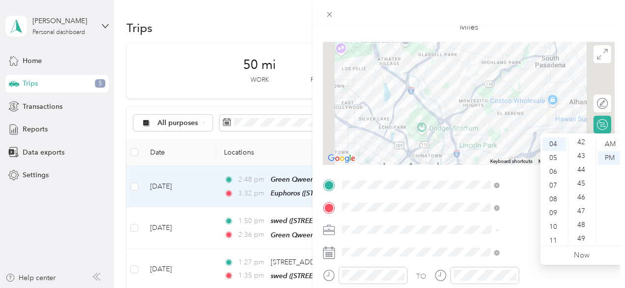
scroll to position [584, 0]
click at [582, 150] on div "43" at bounding box center [582, 153] width 24 height 14
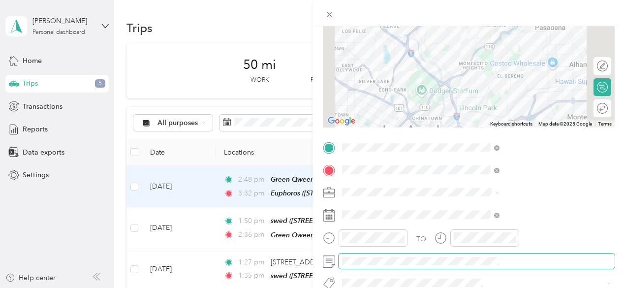
scroll to position [0, 0]
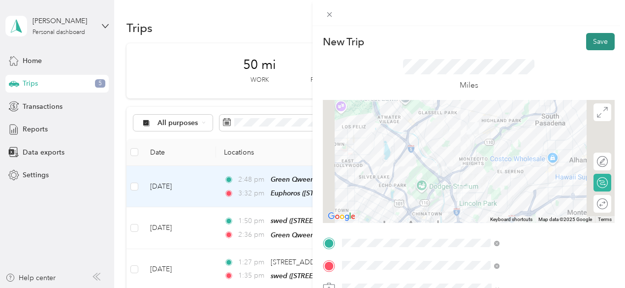
click at [586, 40] on button "Save" at bounding box center [600, 41] width 29 height 17
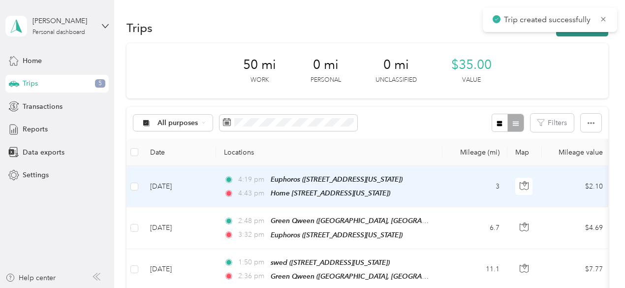
click at [593, 33] on button "New trip" at bounding box center [582, 27] width 52 height 17
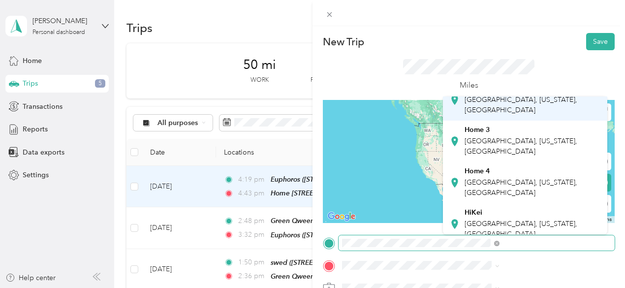
scroll to position [83, 0]
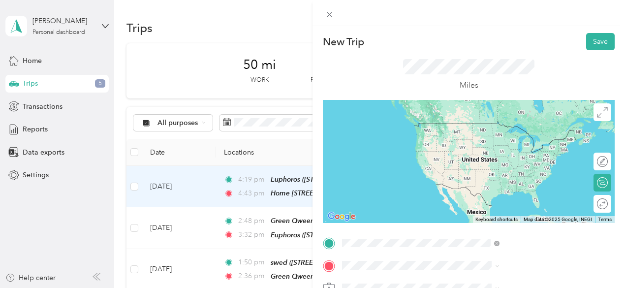
click at [497, 187] on span "[GEOGRAPHIC_DATA], [US_STATE], [GEOGRAPHIC_DATA]" at bounding box center [521, 184] width 113 height 19
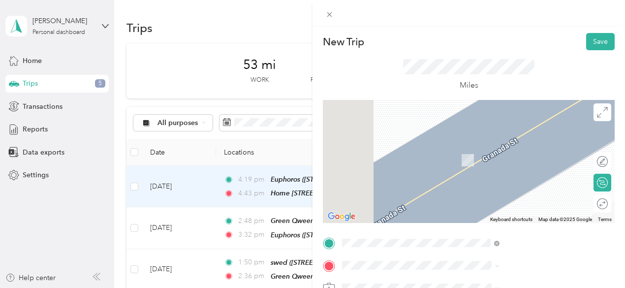
click at [501, 164] on div "wonderbrett [GEOGRAPHIC_DATA], [US_STATE], [GEOGRAPHIC_DATA]" at bounding box center [532, 155] width 135 height 31
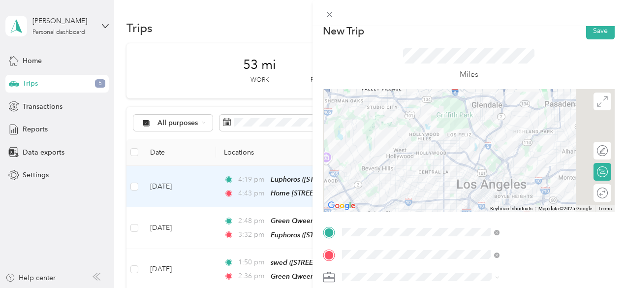
scroll to position [136, 0]
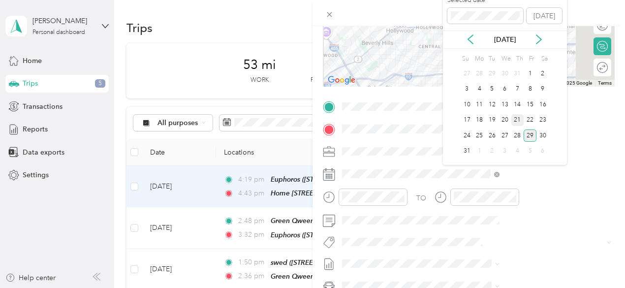
click at [515, 119] on div "21" at bounding box center [517, 120] width 13 height 12
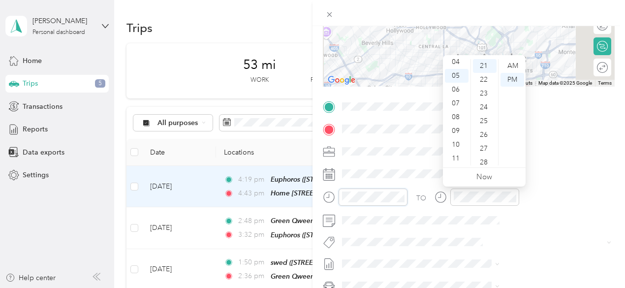
scroll to position [289, 0]
click at [458, 148] on div "10" at bounding box center [457, 145] width 24 height 14
click at [486, 150] on div "27" at bounding box center [485, 149] width 24 height 14
click at [514, 63] on div "AM" at bounding box center [513, 66] width 24 height 14
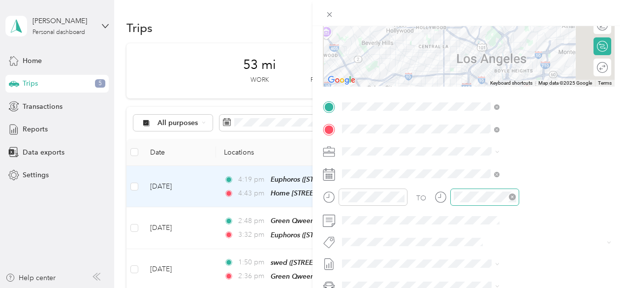
click at [519, 197] on div at bounding box center [484, 196] width 69 height 17
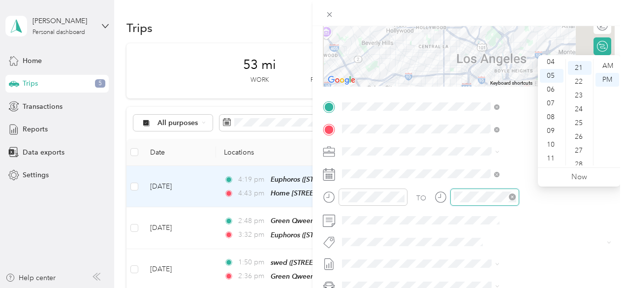
scroll to position [289, 0]
click at [555, 142] on div "10" at bounding box center [552, 145] width 24 height 14
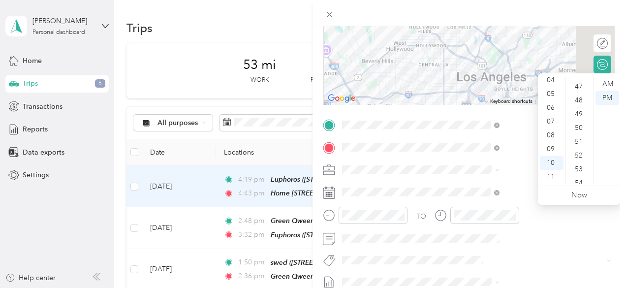
scroll to position [646, 0]
click at [580, 150] on div "52" at bounding box center [580, 155] width 24 height 14
click at [612, 81] on div "AM" at bounding box center [607, 84] width 24 height 14
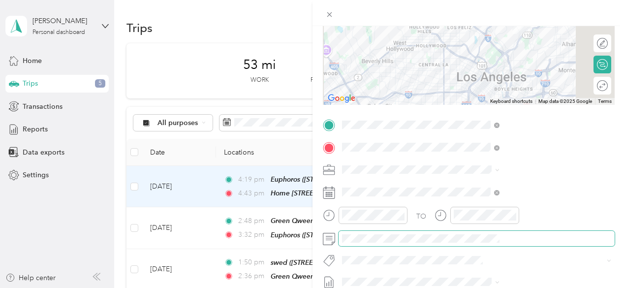
scroll to position [0, 2]
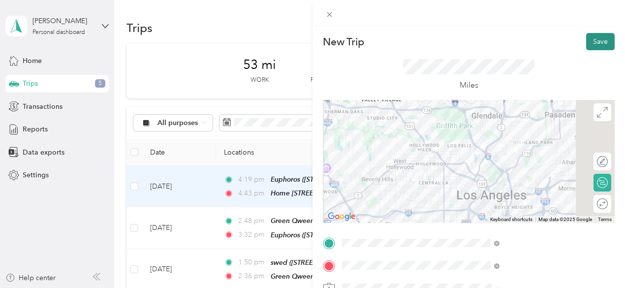
click at [595, 37] on button "Save" at bounding box center [600, 41] width 29 height 17
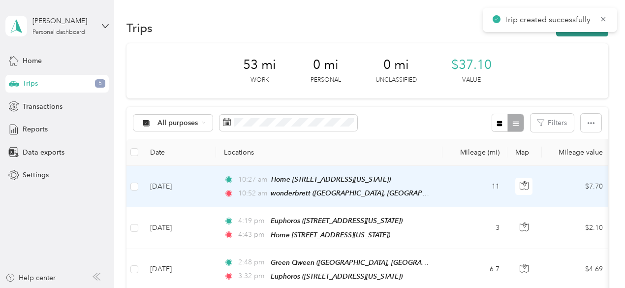
click at [590, 33] on button "New trip" at bounding box center [582, 27] width 52 height 17
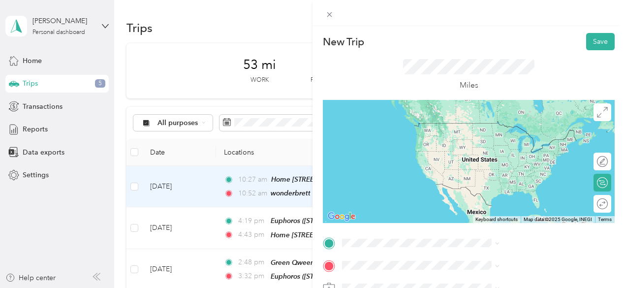
click at [489, 213] on div "wonderbrett [GEOGRAPHIC_DATA], [US_STATE], [GEOGRAPHIC_DATA]" at bounding box center [532, 211] width 135 height 31
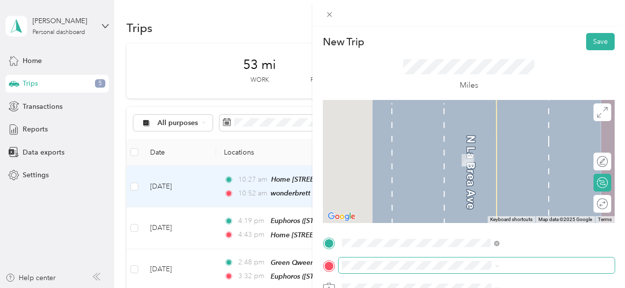
click at [470, 271] on span at bounding box center [477, 265] width 276 height 16
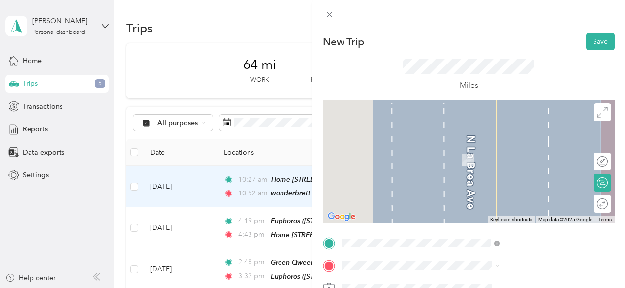
click at [503, 194] on span "[STREET_ADDRESS][US_STATE]" at bounding box center [514, 190] width 98 height 9
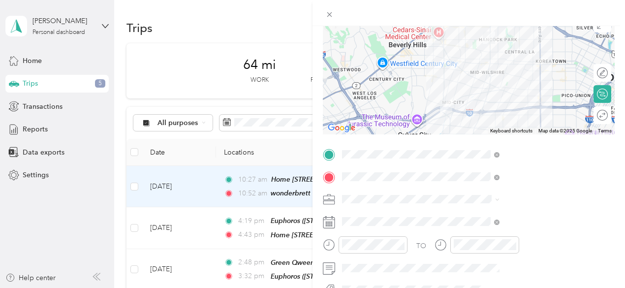
scroll to position [100, 0]
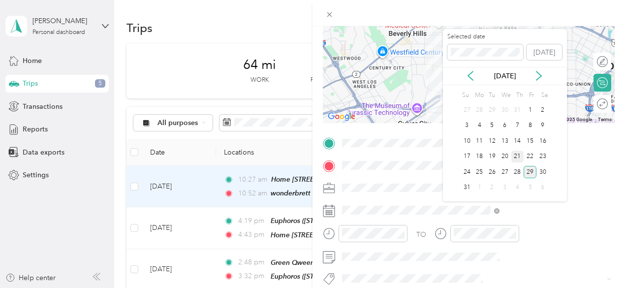
click at [517, 151] on div "21" at bounding box center [517, 157] width 13 height 12
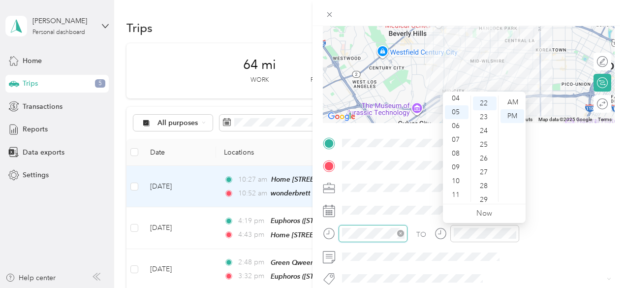
scroll to position [303, 0]
click at [456, 193] on div "11" at bounding box center [457, 195] width 24 height 14
click at [509, 99] on div "AM" at bounding box center [513, 102] width 24 height 14
click at [457, 188] on div "11" at bounding box center [457, 195] width 24 height 14
click at [511, 98] on div "AM" at bounding box center [513, 102] width 24 height 14
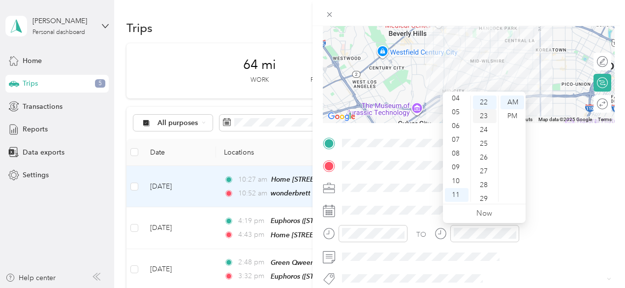
click at [480, 118] on div "23" at bounding box center [485, 116] width 24 height 14
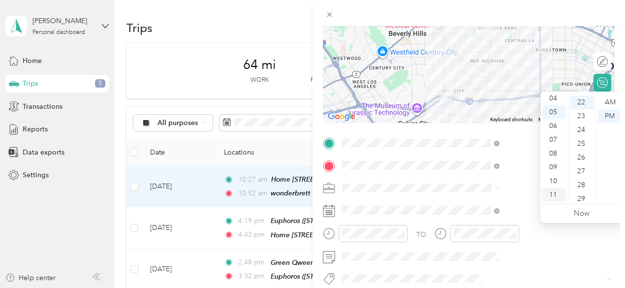
click at [557, 191] on div "11" at bounding box center [554, 195] width 24 height 14
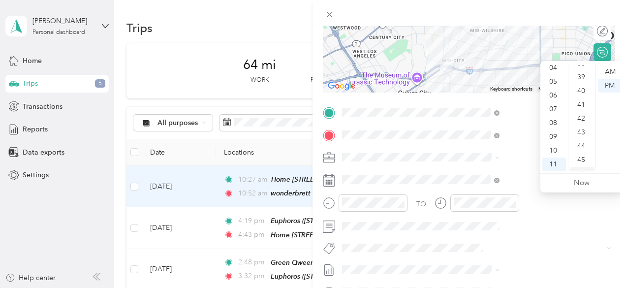
scroll to position [532, 0]
click at [583, 121] on div "42" at bounding box center [582, 119] width 24 height 14
click at [611, 68] on div "AM" at bounding box center [610, 72] width 24 height 14
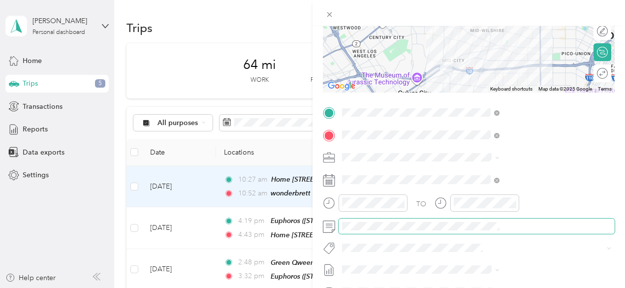
click at [480, 231] on span at bounding box center [477, 227] width 276 height 16
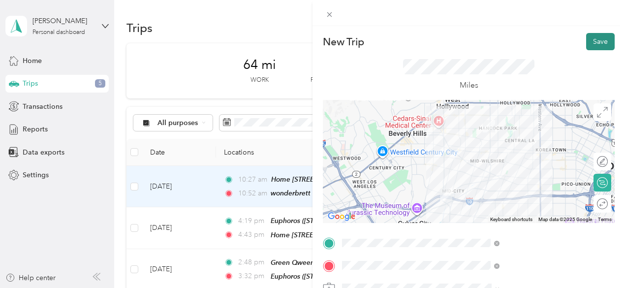
click at [597, 34] on button "Save" at bounding box center [600, 41] width 29 height 17
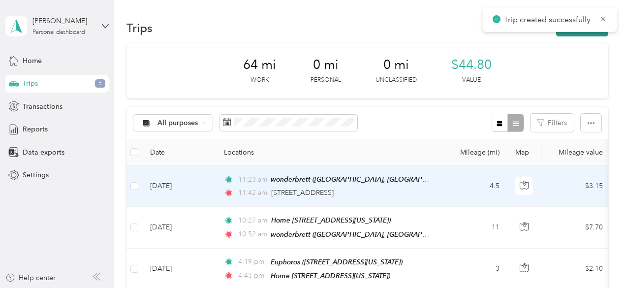
click at [584, 34] on button "New trip" at bounding box center [582, 27] width 52 height 17
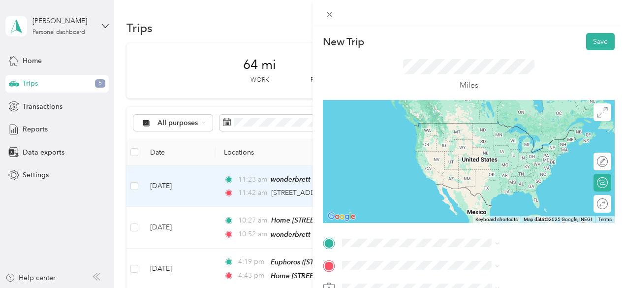
click at [511, 127] on span "[STREET_ADDRESS][US_STATE]" at bounding box center [514, 123] width 98 height 8
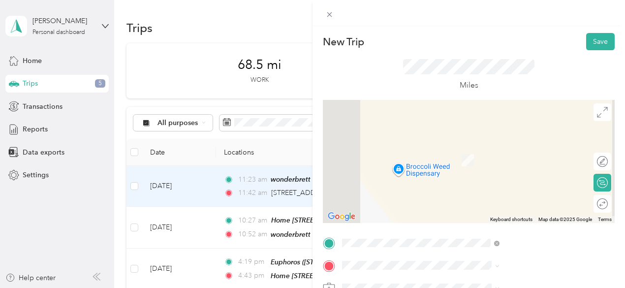
click at [503, 161] on span "[STREET_ADDRESS][US_STATE]" at bounding box center [514, 160] width 98 height 8
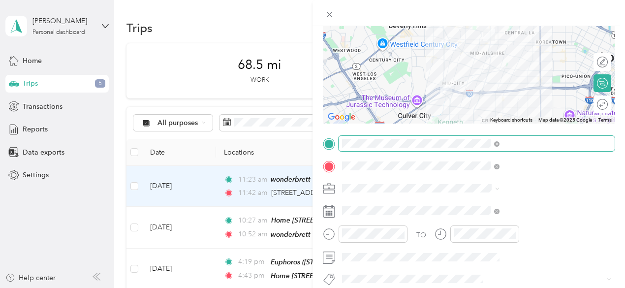
scroll to position [102, 0]
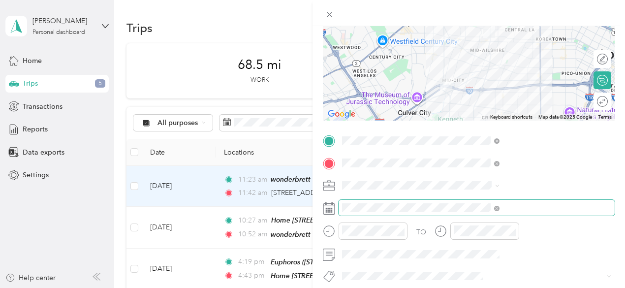
click at [483, 213] on span at bounding box center [477, 208] width 276 height 16
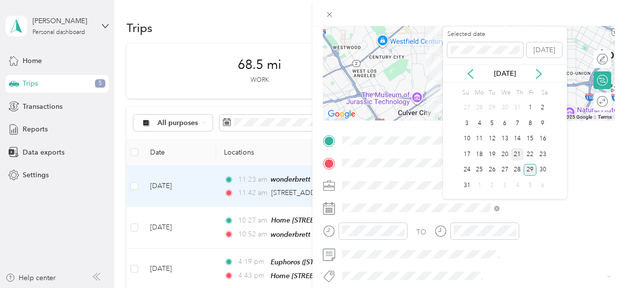
click at [515, 151] on div "21" at bounding box center [517, 154] width 13 height 12
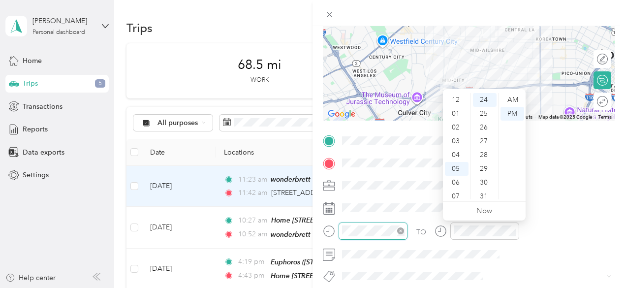
scroll to position [59, 0]
click at [458, 190] on div "11" at bounding box center [457, 193] width 24 height 14
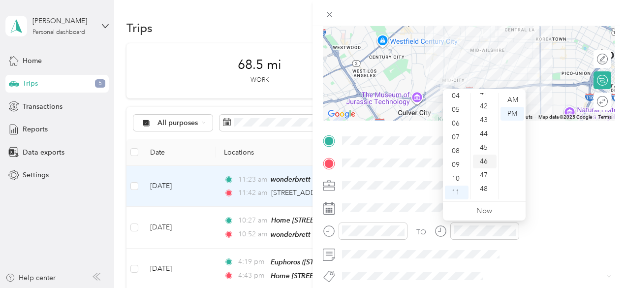
click at [485, 165] on div "46" at bounding box center [485, 162] width 24 height 14
click at [517, 101] on div "AM" at bounding box center [513, 100] width 24 height 14
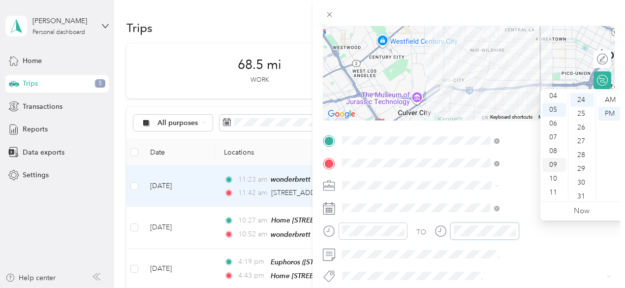
scroll to position [0, 0]
click at [553, 97] on div "12" at bounding box center [554, 100] width 24 height 14
click at [583, 142] on div "14" at bounding box center [582, 142] width 24 height 14
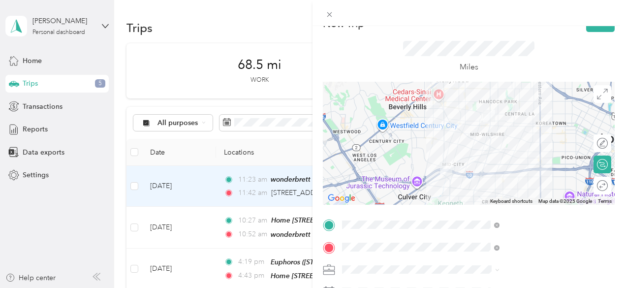
scroll to position [0, 0]
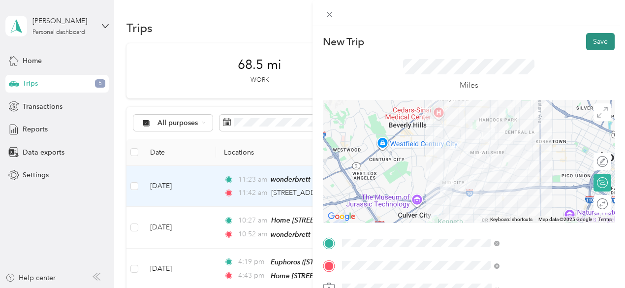
click at [588, 42] on button "Save" at bounding box center [600, 41] width 29 height 17
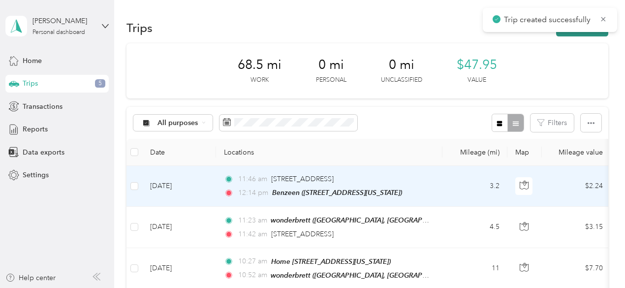
click at [585, 36] on button "New trip" at bounding box center [582, 27] width 52 height 17
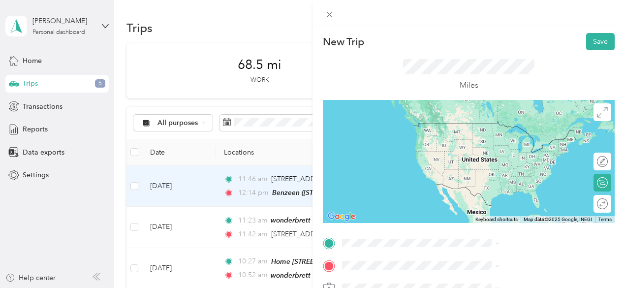
click at [499, 140] on div "Benzeen [STREET_ADDRESS][US_STATE]" at bounding box center [514, 130] width 98 height 21
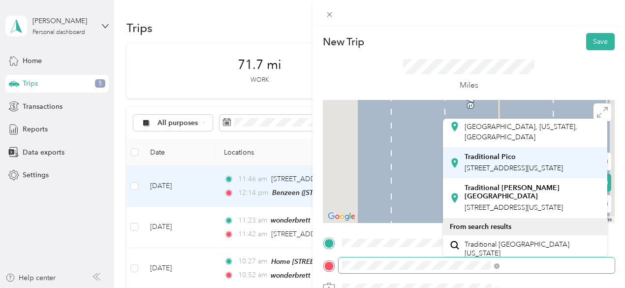
scroll to position [37, 0]
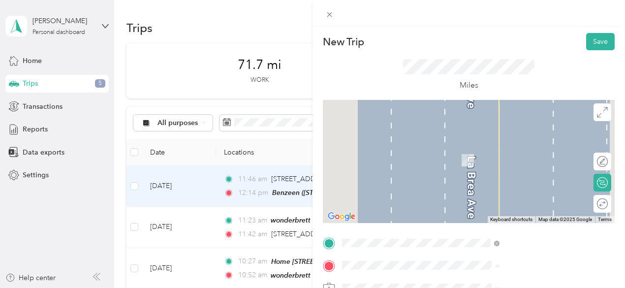
click at [497, 212] on li "Traditional Pico [STREET_ADDRESS][US_STATE]" at bounding box center [525, 196] width 164 height 31
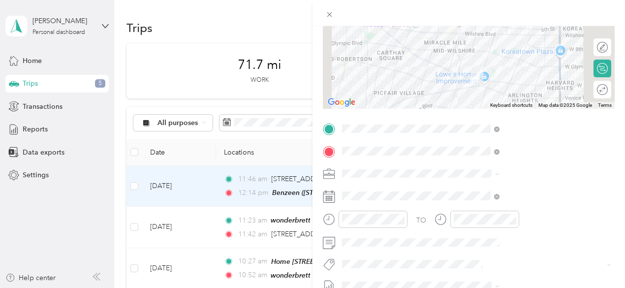
scroll to position [116, 0]
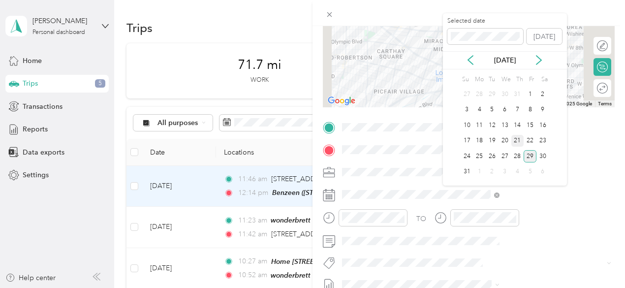
click at [517, 142] on div "21" at bounding box center [517, 141] width 13 height 12
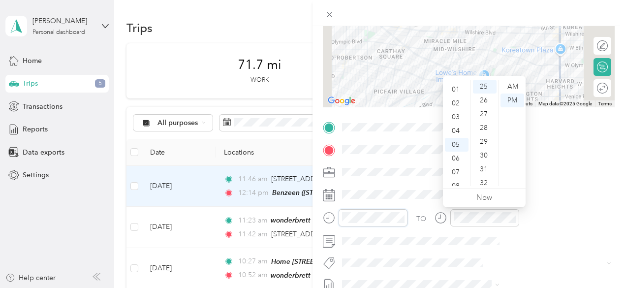
scroll to position [0, 0]
click at [458, 87] on div "12" at bounding box center [457, 87] width 24 height 14
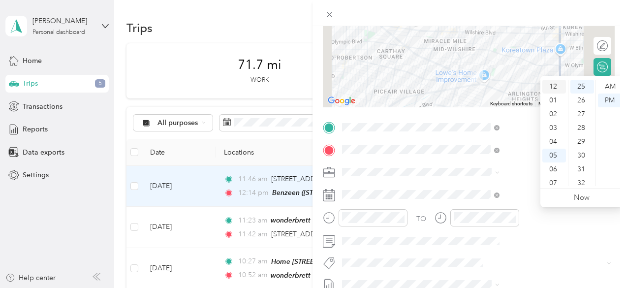
click at [555, 88] on div "12" at bounding box center [554, 87] width 24 height 14
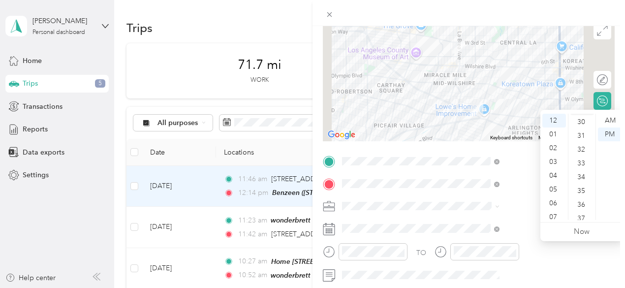
scroll to position [416, 0]
click at [586, 169] on div "34" at bounding box center [582, 173] width 24 height 14
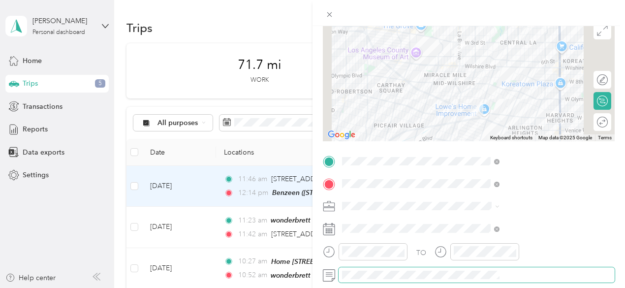
scroll to position [0, 0]
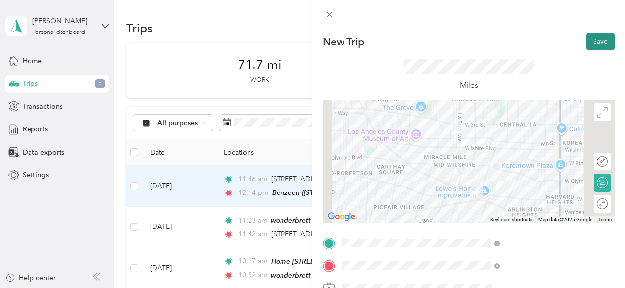
click at [591, 37] on button "Save" at bounding box center [600, 41] width 29 height 17
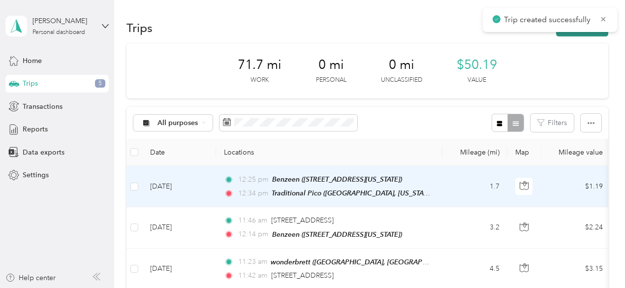
click at [586, 34] on button "New trip" at bounding box center [582, 27] width 52 height 17
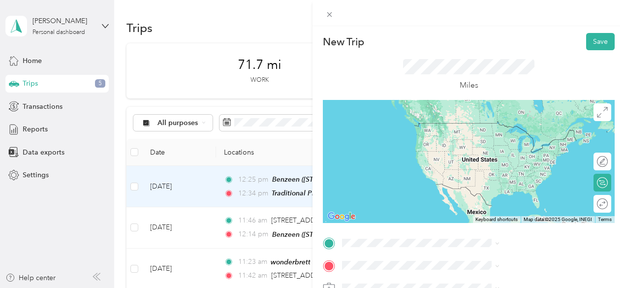
click at [501, 178] on span "[STREET_ADDRESS][US_STATE]" at bounding box center [514, 177] width 98 height 8
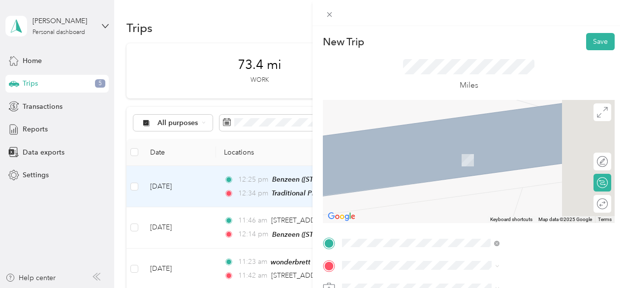
click at [502, 156] on span "[STREET_ADDRESS][US_STATE]" at bounding box center [514, 155] width 98 height 8
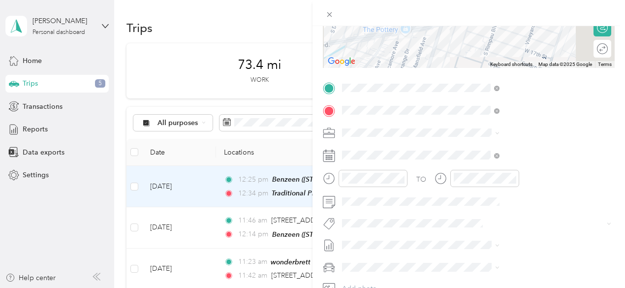
scroll to position [157, 0]
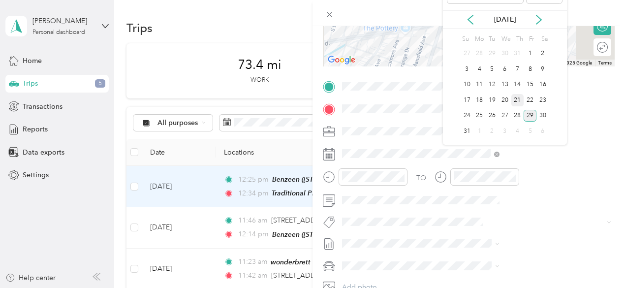
click at [515, 94] on div "21" at bounding box center [517, 100] width 13 height 12
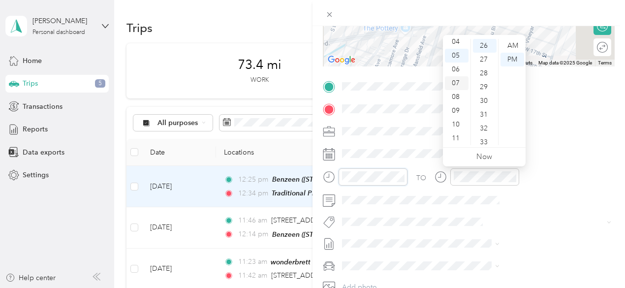
scroll to position [0, 0]
click at [456, 42] on div "12" at bounding box center [457, 46] width 24 height 14
click at [485, 79] on div "49" at bounding box center [485, 77] width 24 height 14
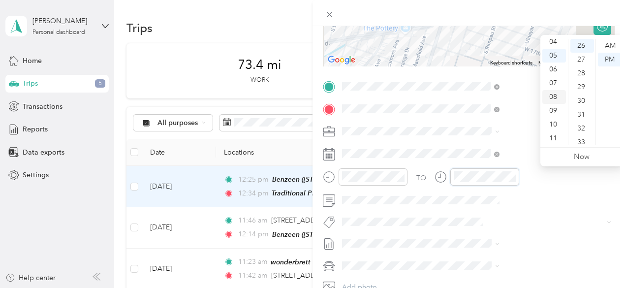
scroll to position [0, 0]
click at [556, 58] on div "01" at bounding box center [554, 60] width 24 height 14
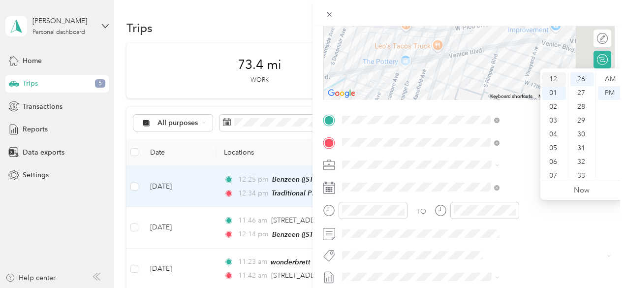
click at [557, 73] on div "12" at bounding box center [554, 79] width 24 height 14
click at [584, 142] on div "54" at bounding box center [582, 142] width 24 height 14
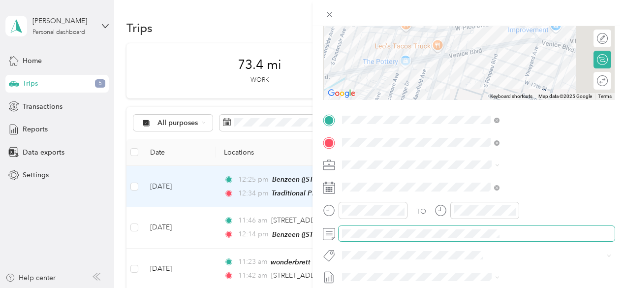
click at [497, 238] on span at bounding box center [477, 234] width 276 height 16
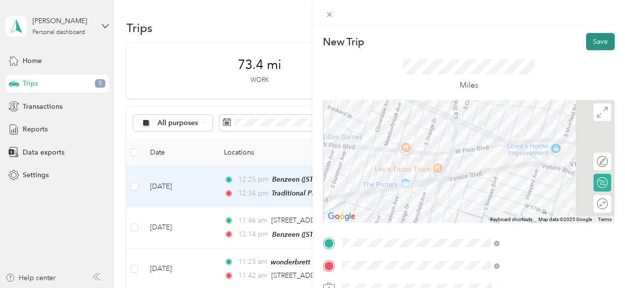
click at [593, 37] on button "Save" at bounding box center [600, 41] width 29 height 17
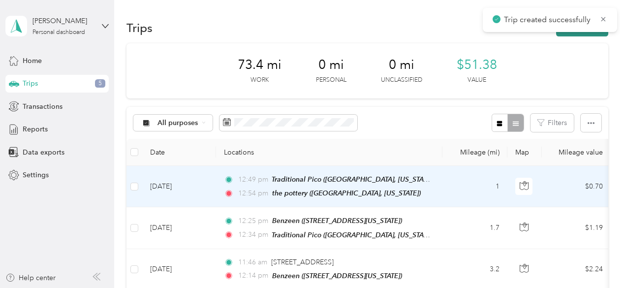
click at [585, 35] on button "New trip" at bounding box center [582, 27] width 52 height 17
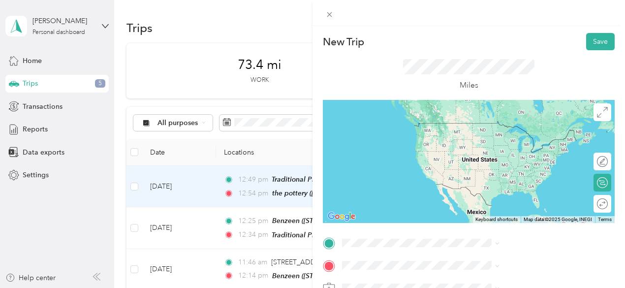
click at [497, 133] on span "[STREET_ADDRESS][US_STATE]" at bounding box center [514, 135] width 98 height 8
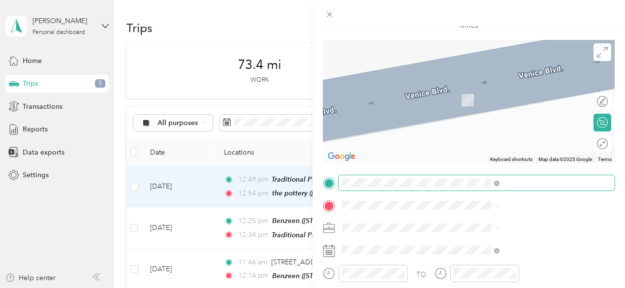
scroll to position [61, 0]
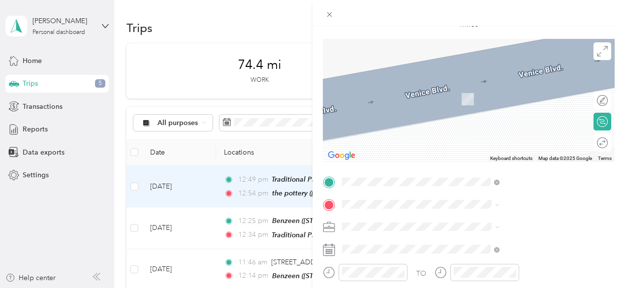
click at [498, 121] on div "Illa Canna [STREET_ADDRESS][US_STATE]" at bounding box center [514, 121] width 98 height 21
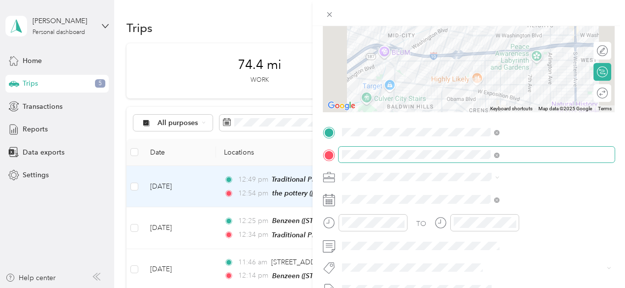
scroll to position [111, 0]
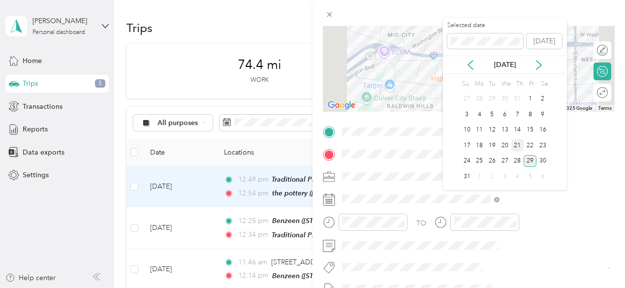
click at [519, 145] on div "21" at bounding box center [517, 145] width 13 height 12
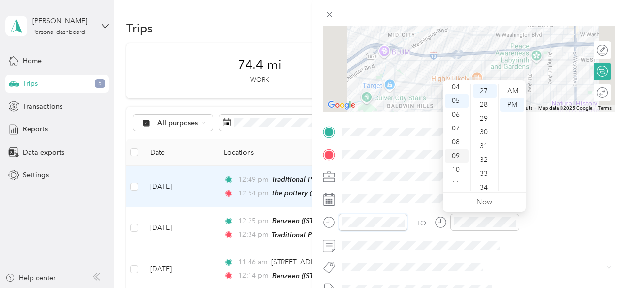
scroll to position [0, 0]
click at [458, 104] on div "01" at bounding box center [457, 105] width 24 height 14
click at [485, 147] on div "17" at bounding box center [485, 146] width 24 height 14
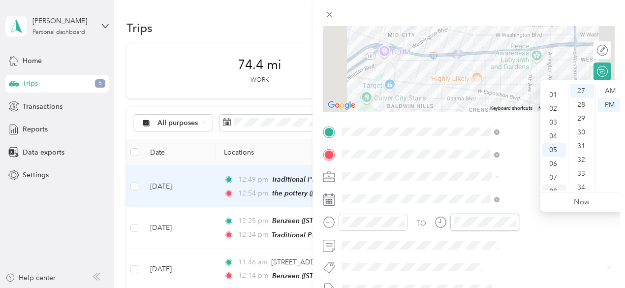
scroll to position [8, 0]
click at [556, 95] on div "01" at bounding box center [554, 97] width 24 height 14
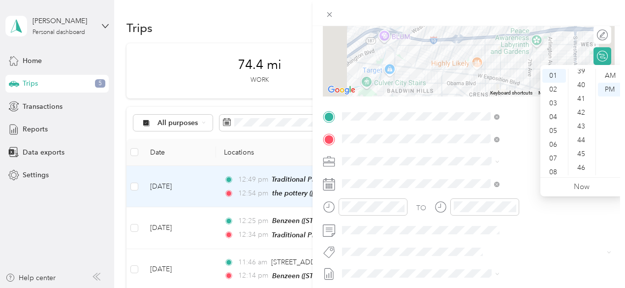
scroll to position [542, 0]
click at [581, 154] on div "45" at bounding box center [582, 154] width 24 height 14
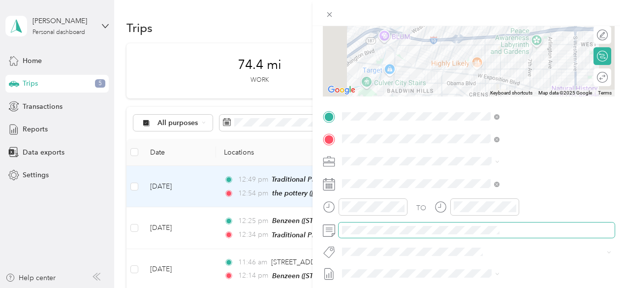
scroll to position [0, 0]
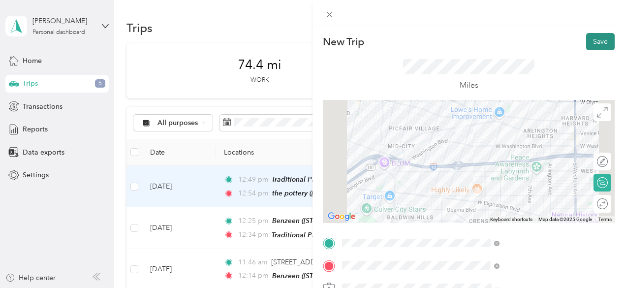
click at [595, 42] on button "Save" at bounding box center [600, 41] width 29 height 17
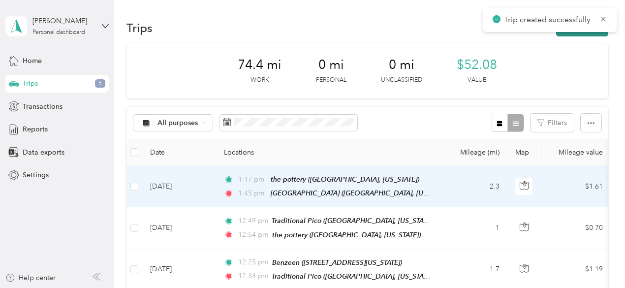
click at [587, 33] on button "New trip" at bounding box center [582, 27] width 52 height 17
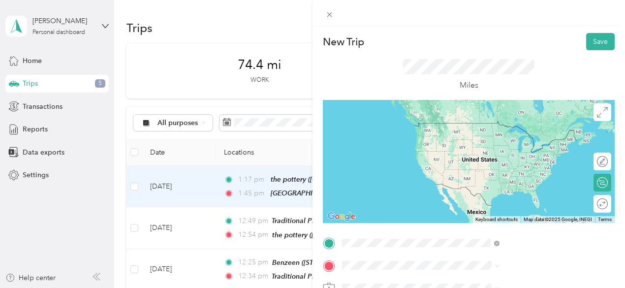
click at [502, 166] on span "[STREET_ADDRESS][US_STATE]" at bounding box center [514, 168] width 98 height 8
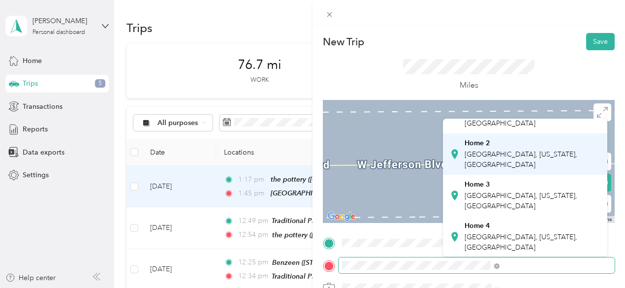
scroll to position [48, 0]
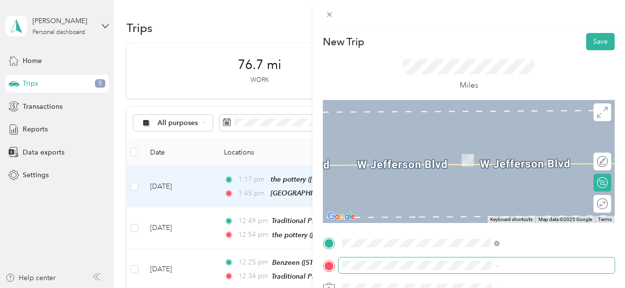
drag, startPoint x: 504, startPoint y: 259, endPoint x: 524, endPoint y: 271, distance: 23.0
click at [524, 271] on span at bounding box center [477, 265] width 276 height 16
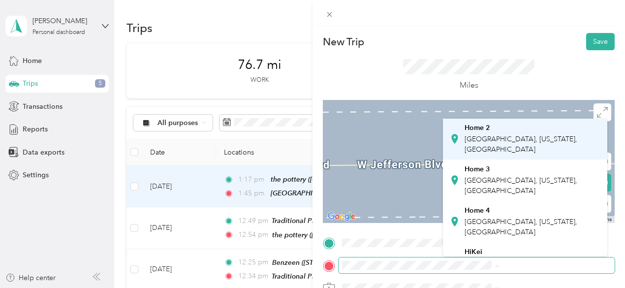
scroll to position [63, 0]
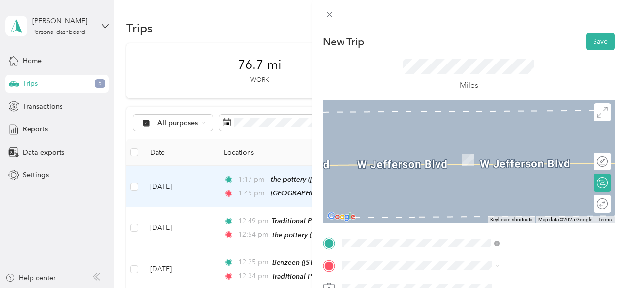
click at [492, 218] on span "[GEOGRAPHIC_DATA], [US_STATE], [GEOGRAPHIC_DATA]" at bounding box center [521, 225] width 113 height 19
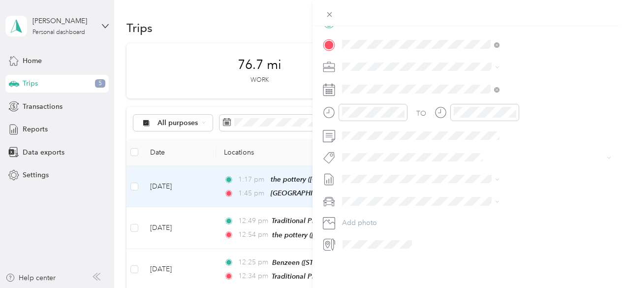
scroll to position [228, 0]
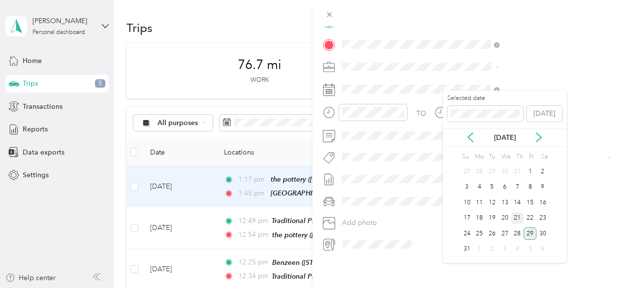
click at [516, 217] on div "21" at bounding box center [517, 218] width 13 height 12
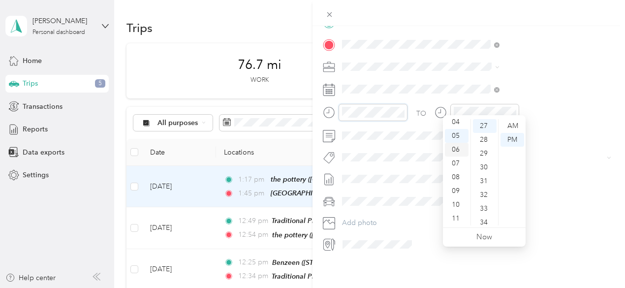
scroll to position [0, 0]
click at [456, 153] on div "02" at bounding box center [457, 154] width 24 height 14
click at [483, 140] on div "14" at bounding box center [485, 140] width 24 height 14
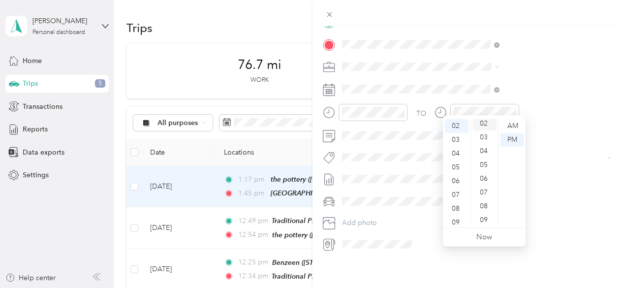
click at [483, 120] on div "02" at bounding box center [485, 124] width 24 height 14
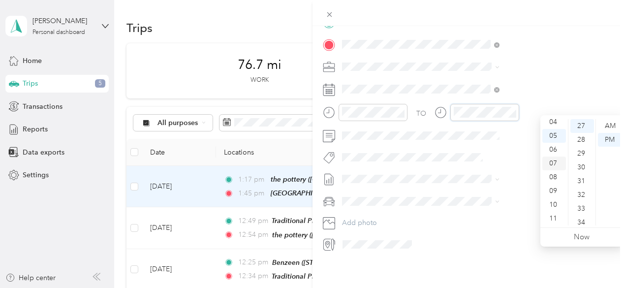
scroll to position [0, 0]
click at [554, 153] on div "02" at bounding box center [554, 154] width 24 height 14
click at [612, 140] on div "PM" at bounding box center [610, 140] width 24 height 14
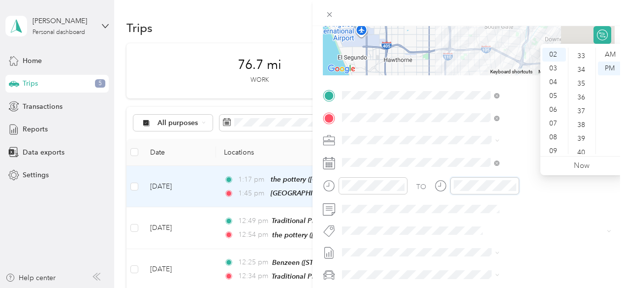
scroll to position [454, 0]
click at [583, 131] on div "39" at bounding box center [582, 138] width 24 height 14
click at [587, 150] on div "46" at bounding box center [582, 151] width 24 height 14
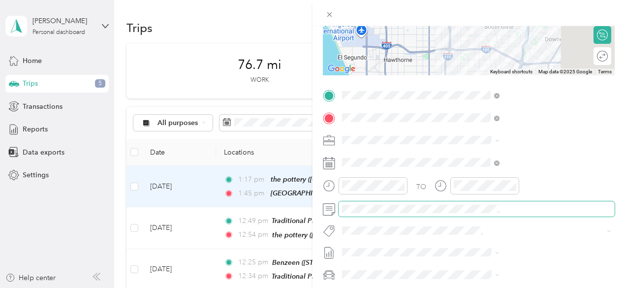
scroll to position [0, 0]
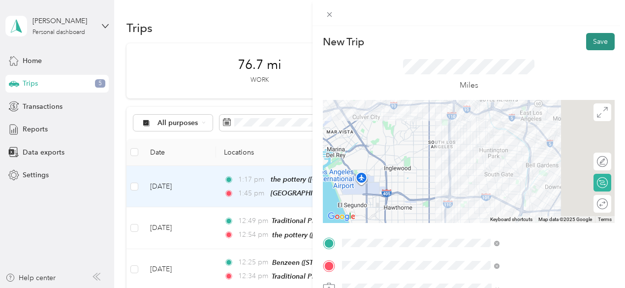
click at [597, 33] on button "Save" at bounding box center [600, 41] width 29 height 17
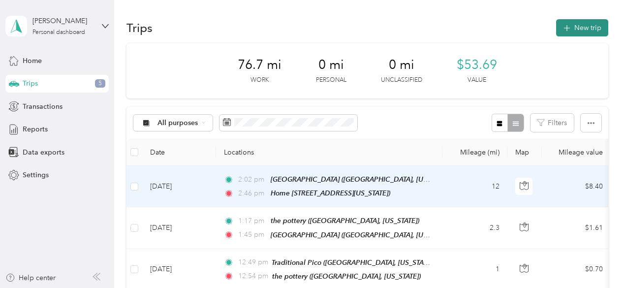
click at [587, 27] on button "New trip" at bounding box center [582, 27] width 52 height 17
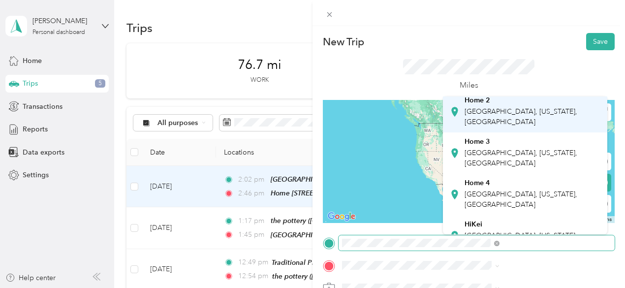
scroll to position [72, 0]
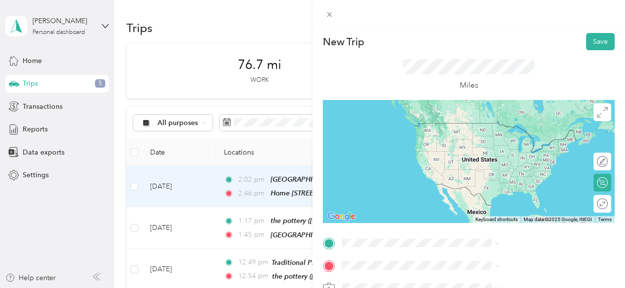
click at [493, 191] on span "[GEOGRAPHIC_DATA], [US_STATE], [GEOGRAPHIC_DATA]" at bounding box center [521, 190] width 113 height 19
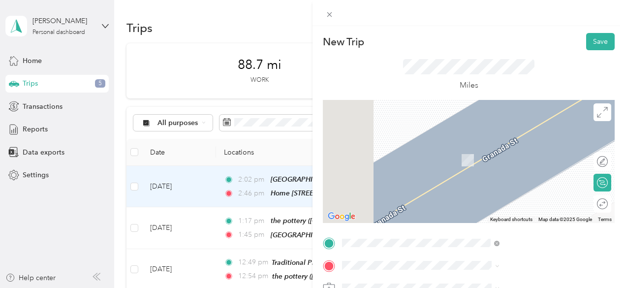
click at [512, 149] on span "[STREET_ADDRESS][PERSON_NAME][US_STATE]" at bounding box center [532, 144] width 135 height 17
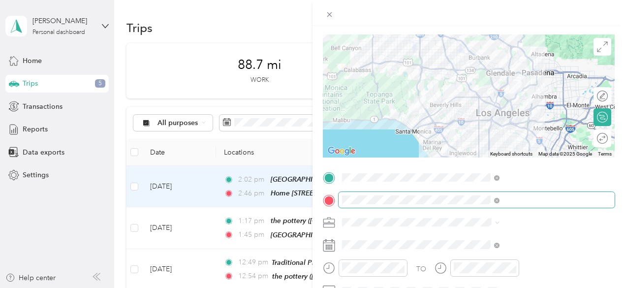
scroll to position [112, 0]
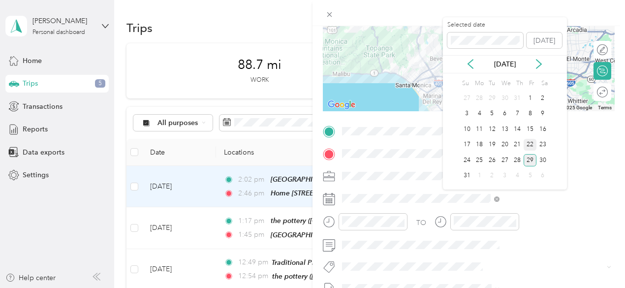
click at [530, 139] on div "22" at bounding box center [530, 145] width 13 height 12
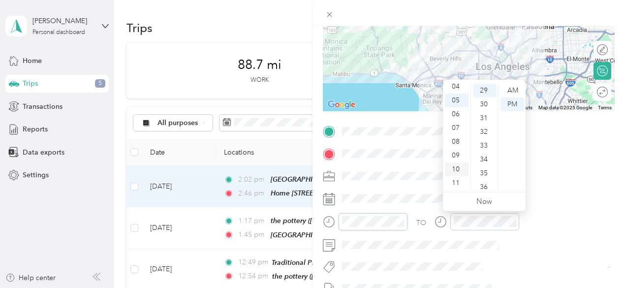
scroll to position [0, 0]
click at [456, 89] on div "12" at bounding box center [457, 91] width 24 height 14
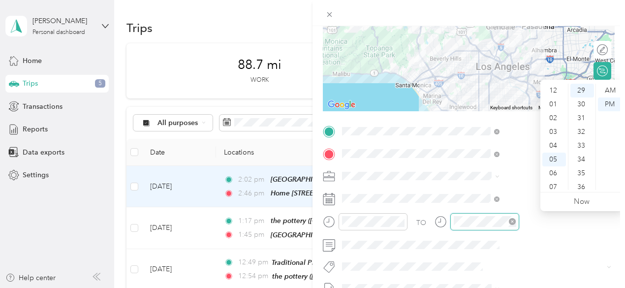
scroll to position [59, 0]
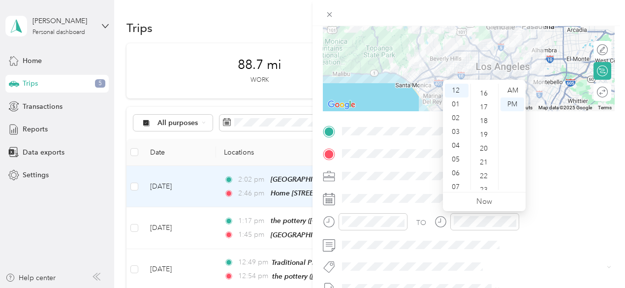
click at [483, 122] on div "18" at bounding box center [485, 121] width 24 height 14
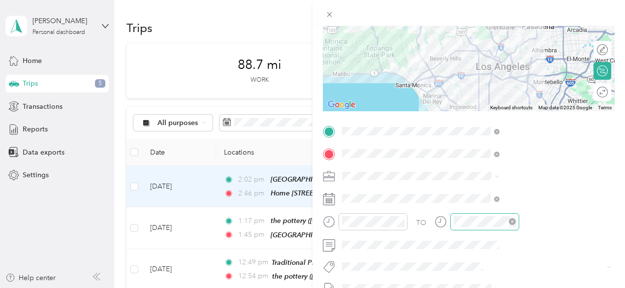
click at [519, 226] on div at bounding box center [484, 221] width 69 height 17
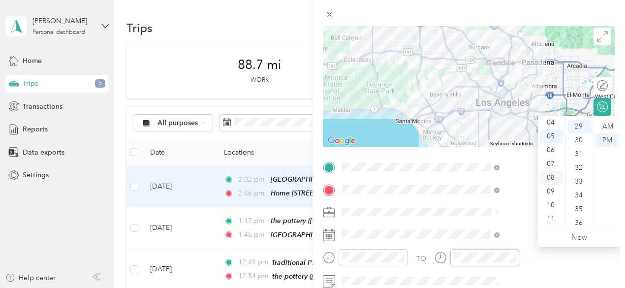
scroll to position [0, 0]
click at [551, 121] on div "12" at bounding box center [552, 127] width 24 height 14
click at [579, 191] on div "57" at bounding box center [580, 194] width 24 height 14
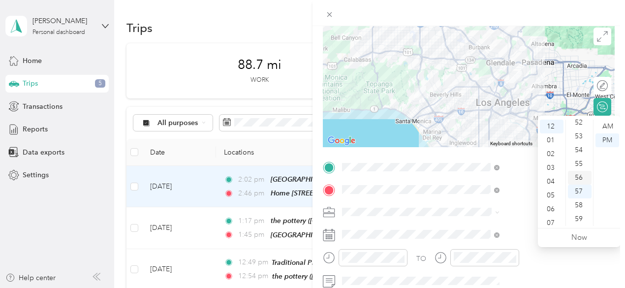
click at [579, 177] on div "56" at bounding box center [580, 178] width 24 height 14
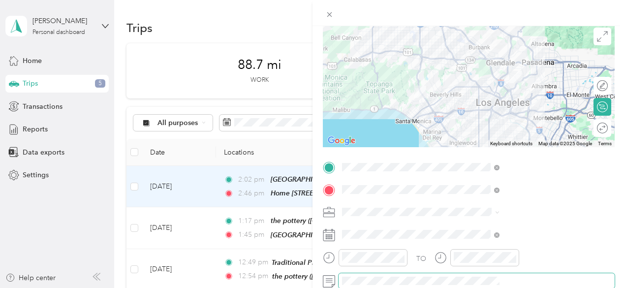
scroll to position [0, 2]
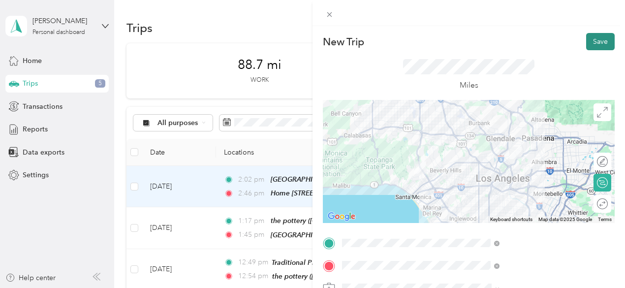
click at [596, 37] on button "Save" at bounding box center [600, 41] width 29 height 17
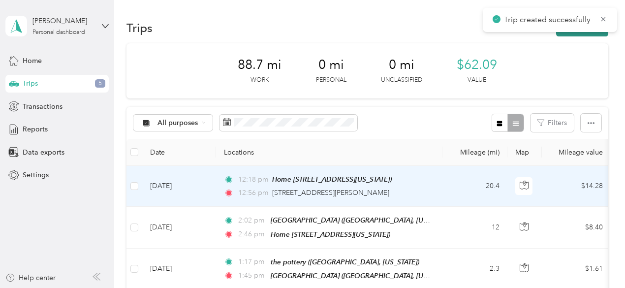
click at [591, 35] on button "New trip" at bounding box center [582, 27] width 52 height 17
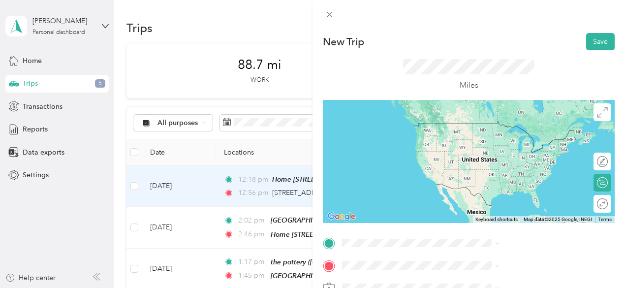
click at [513, 130] on span "[STREET_ADDRESS][PERSON_NAME][US_STATE]" at bounding box center [532, 121] width 135 height 17
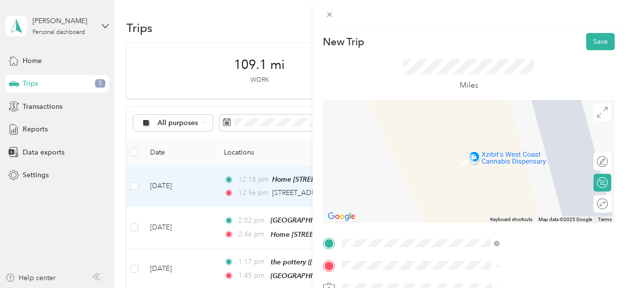
click at [508, 146] on span "[STREET_ADDRESS][US_STATE]" at bounding box center [514, 145] width 98 height 9
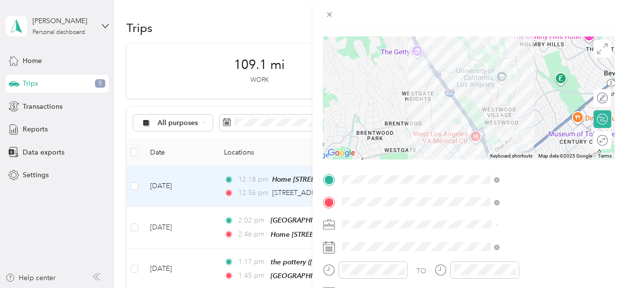
scroll to position [64, 0]
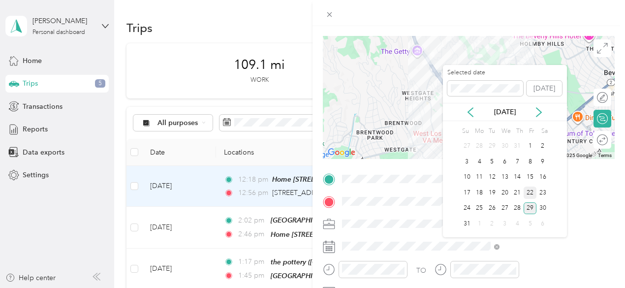
click at [530, 192] on div "22" at bounding box center [530, 193] width 13 height 12
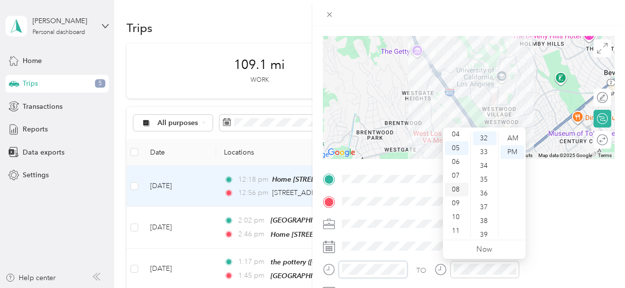
scroll to position [0, 0]
click at [458, 151] on div "01" at bounding box center [457, 152] width 24 height 14
click at [483, 154] on div "24" at bounding box center [485, 157] width 24 height 14
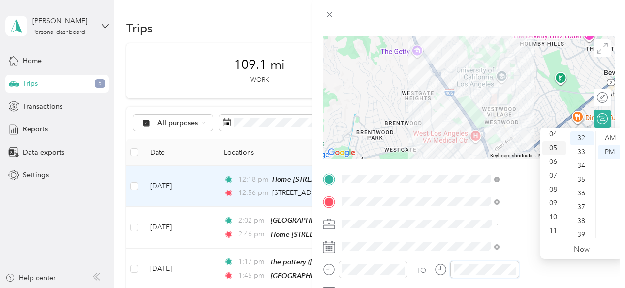
scroll to position [0, 0]
click at [552, 148] on div "01" at bounding box center [554, 152] width 24 height 14
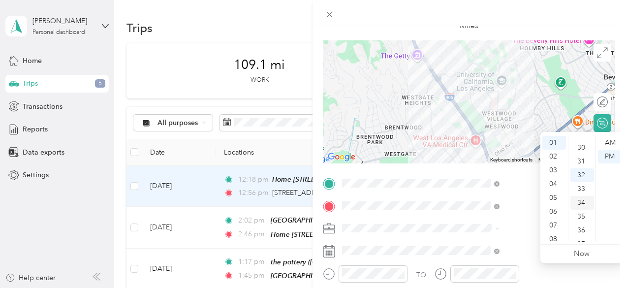
scroll to position [408, 0]
click at [582, 149] on div "30" at bounding box center [582, 148] width 24 height 14
click at [578, 168] on div "32" at bounding box center [582, 170] width 24 height 14
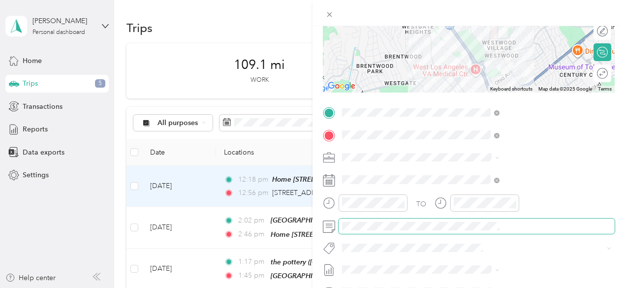
scroll to position [0, 0]
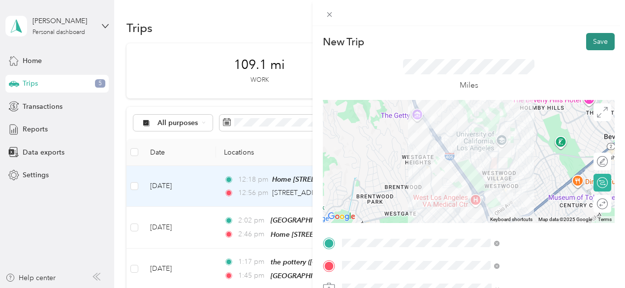
click at [590, 36] on button "Save" at bounding box center [600, 41] width 29 height 17
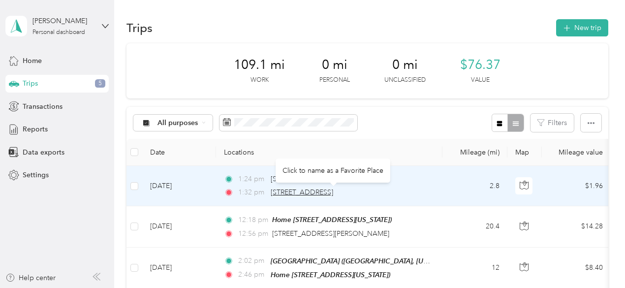
click at [333, 190] on span "[STREET_ADDRESS]" at bounding box center [302, 192] width 63 height 8
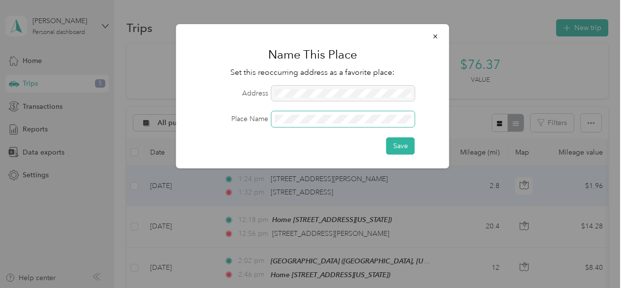
click at [386, 137] on button "Save" at bounding box center [400, 145] width 29 height 17
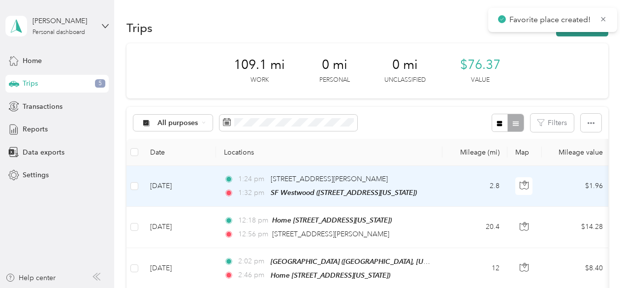
click at [588, 34] on button "New trip" at bounding box center [582, 27] width 52 height 17
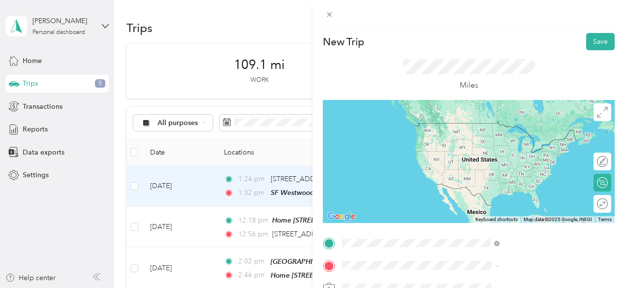
click at [501, 136] on span "[STREET_ADDRESS][US_STATE]" at bounding box center [514, 137] width 98 height 8
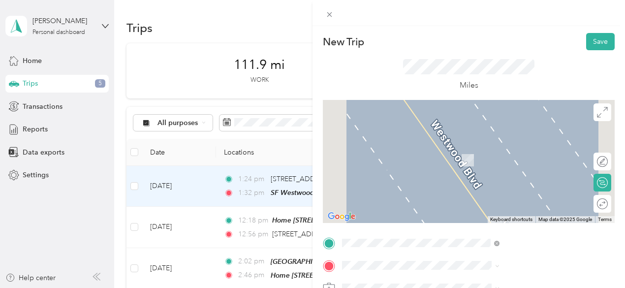
click at [509, 196] on div "Goat Global [STREET_ADDRESS][US_STATE]" at bounding box center [514, 185] width 98 height 21
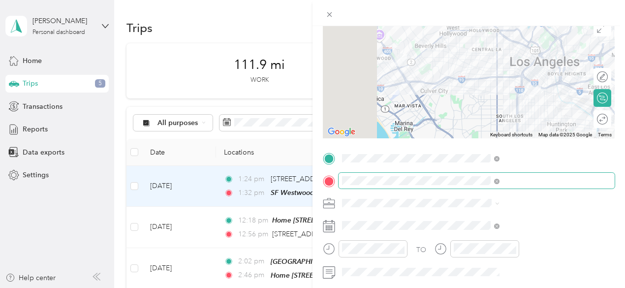
scroll to position [86, 0]
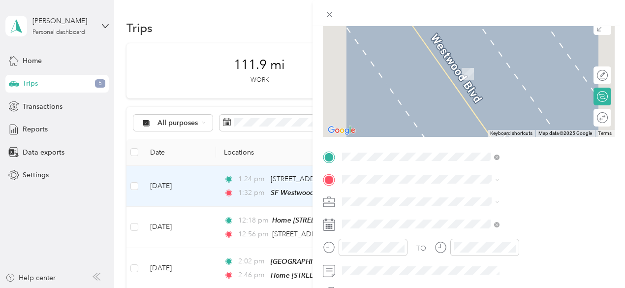
click at [513, 81] on span "[GEOGRAPHIC_DATA], [US_STATE], [GEOGRAPHIC_DATA]" at bounding box center [521, 74] width 113 height 19
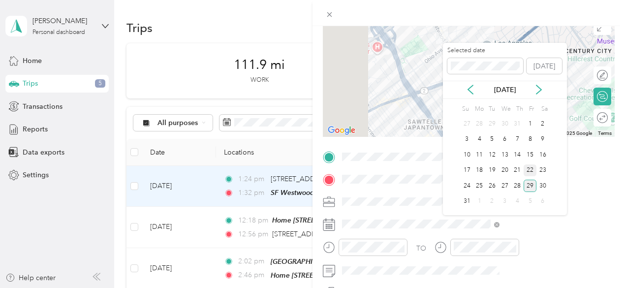
click at [531, 166] on div "22" at bounding box center [530, 170] width 13 height 12
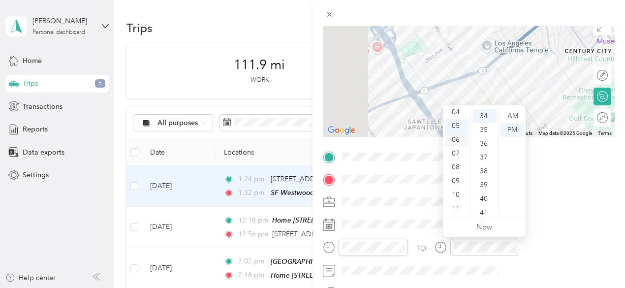
scroll to position [0, 0]
click at [455, 124] on div "01" at bounding box center [457, 130] width 24 height 14
click at [484, 189] on div "39" at bounding box center [485, 185] width 24 height 14
click at [484, 189] on div "44" at bounding box center [485, 185] width 24 height 14
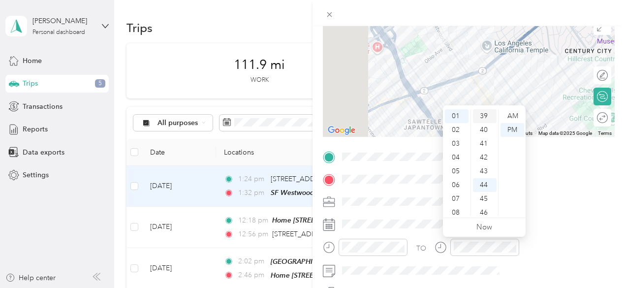
scroll to position [606, 0]
click at [510, 126] on div "PM" at bounding box center [513, 130] width 24 height 14
click at [460, 127] on div "01" at bounding box center [457, 130] width 24 height 14
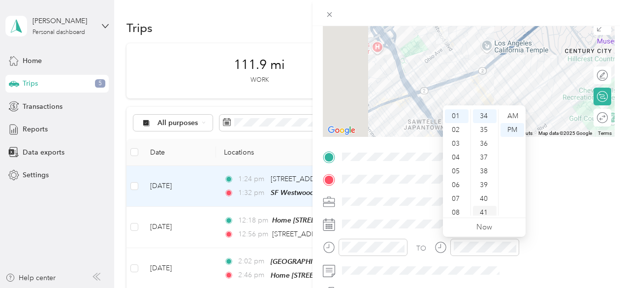
click at [485, 211] on div "41" at bounding box center [485, 213] width 24 height 14
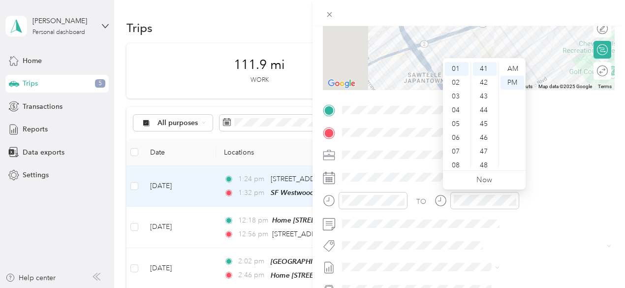
scroll to position [133, 0]
click at [512, 64] on div "AM" at bounding box center [513, 69] width 24 height 14
click at [454, 80] on div "01" at bounding box center [457, 83] width 24 height 14
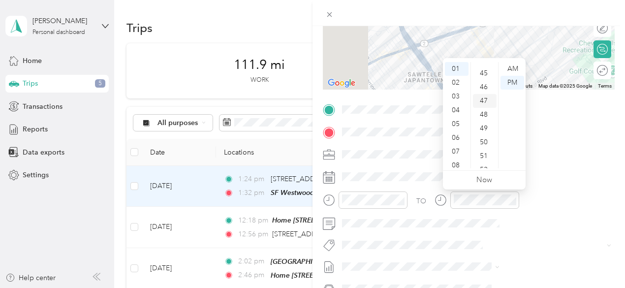
click at [483, 106] on div "47" at bounding box center [485, 101] width 24 height 14
click at [519, 64] on div "AM" at bounding box center [513, 69] width 24 height 14
click at [516, 80] on div "PM" at bounding box center [513, 83] width 24 height 14
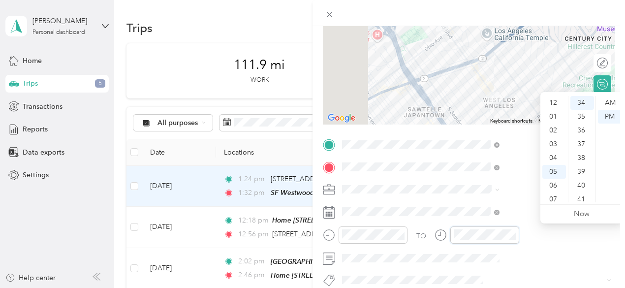
scroll to position [99, 0]
click at [554, 117] on div "01" at bounding box center [554, 117] width 24 height 14
click at [581, 169] on div "49" at bounding box center [582, 170] width 24 height 14
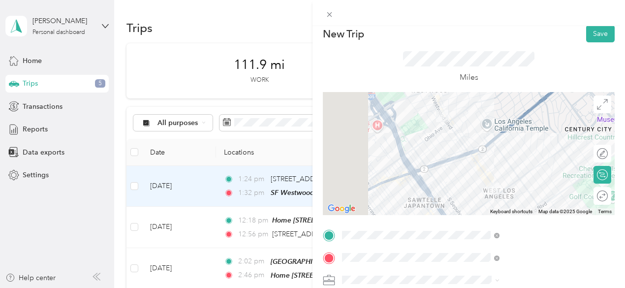
scroll to position [0, 0]
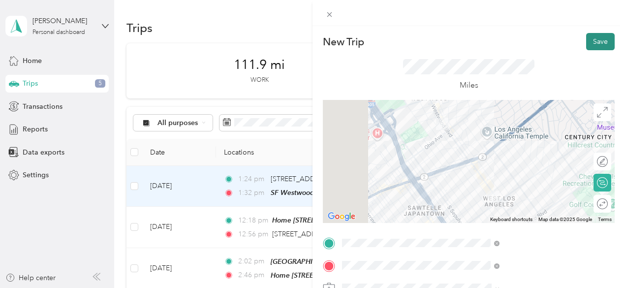
click at [595, 42] on button "Save" at bounding box center [600, 41] width 29 height 17
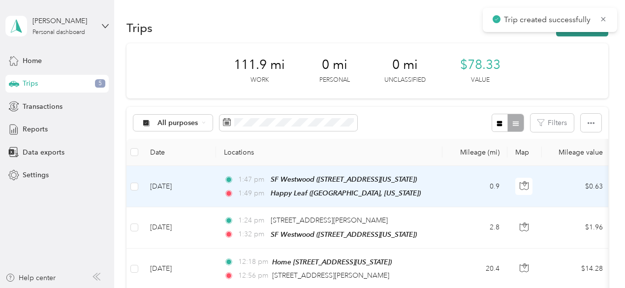
click at [586, 35] on button "New trip" at bounding box center [582, 27] width 52 height 17
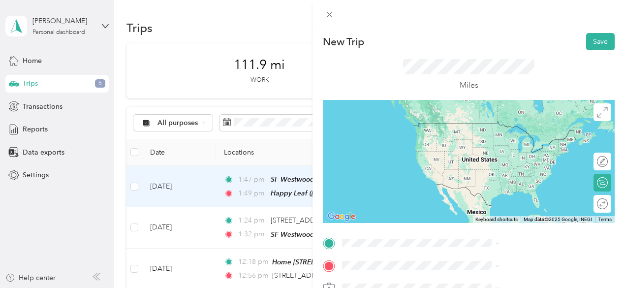
click at [486, 135] on span "[GEOGRAPHIC_DATA], [US_STATE], [GEOGRAPHIC_DATA]" at bounding box center [521, 138] width 113 height 19
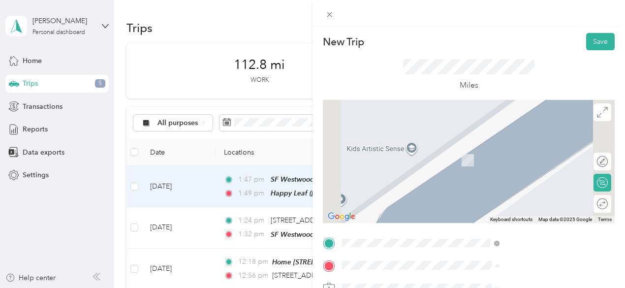
click at [484, 287] on div "New Trip Save This trip cannot be edited because it is either under review, app…" at bounding box center [310, 288] width 620 height 0
click at [497, 215] on li "[GEOGRAPHIC_DATA], [US_STATE], [GEOGRAPHIC_DATA]" at bounding box center [525, 201] width 164 height 41
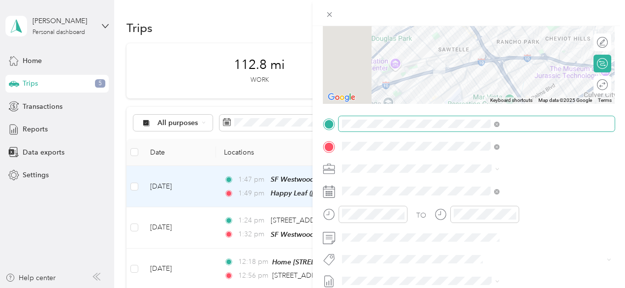
scroll to position [120, 0]
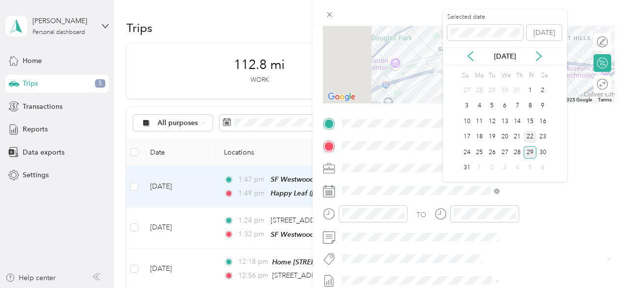
click at [532, 135] on div "22" at bounding box center [530, 137] width 13 height 12
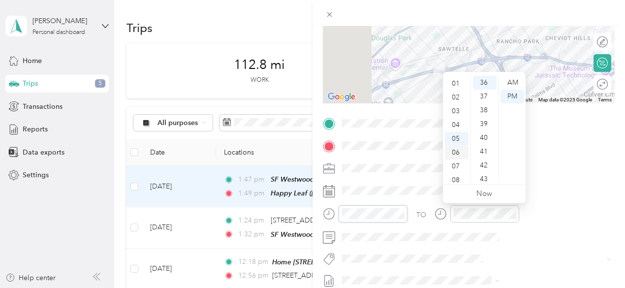
scroll to position [0, 0]
click at [459, 108] on div "02" at bounding box center [457, 110] width 24 height 14
click at [488, 85] on div "03" at bounding box center [485, 91] width 24 height 14
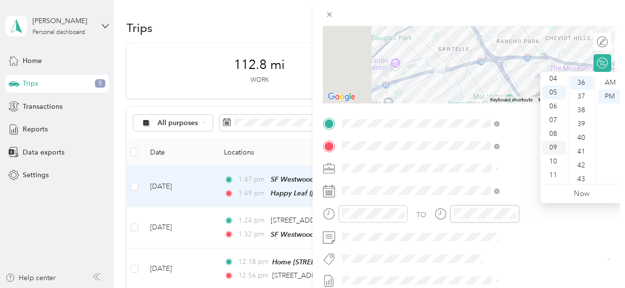
scroll to position [0, 0]
click at [552, 109] on div "02" at bounding box center [554, 110] width 24 height 14
click at [580, 96] on div "19" at bounding box center [582, 93] width 24 height 14
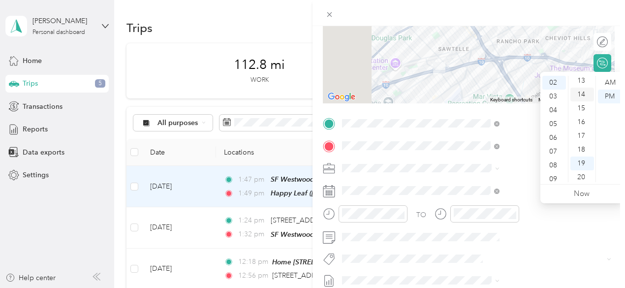
click at [580, 94] on div "14" at bounding box center [582, 95] width 24 height 14
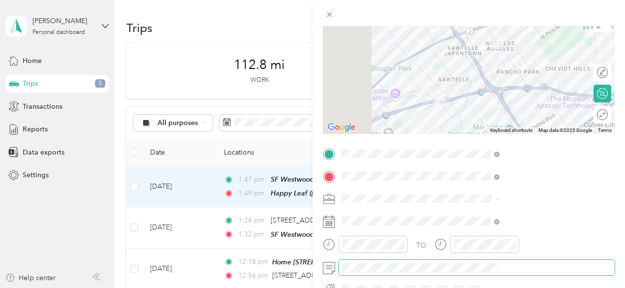
scroll to position [0, 0]
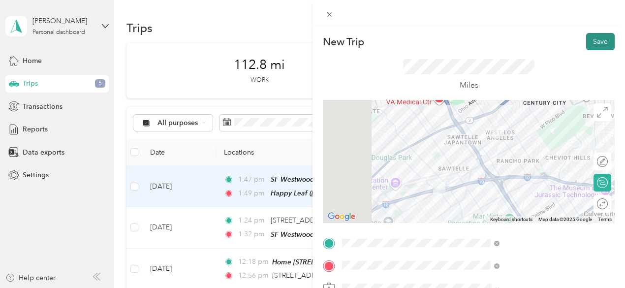
click at [588, 40] on button "Save" at bounding box center [600, 41] width 29 height 17
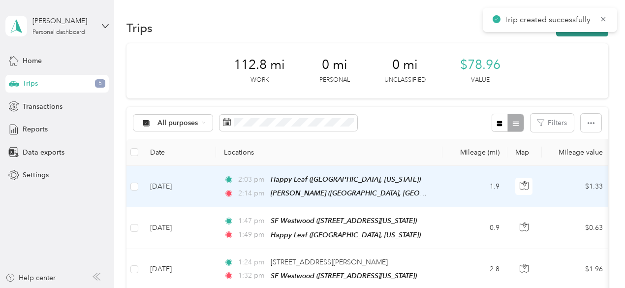
click at [588, 33] on button "New trip" at bounding box center [582, 27] width 52 height 17
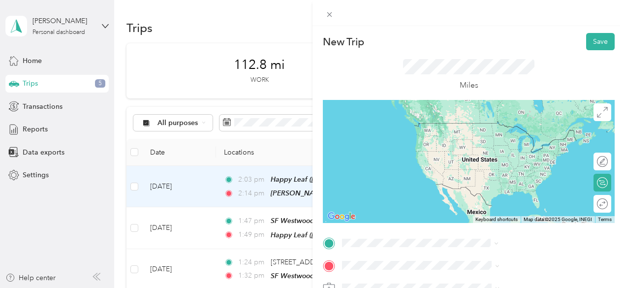
click at [493, 168] on div "[GEOGRAPHIC_DATA], [US_STATE], [GEOGRAPHIC_DATA]" at bounding box center [532, 178] width 135 height 31
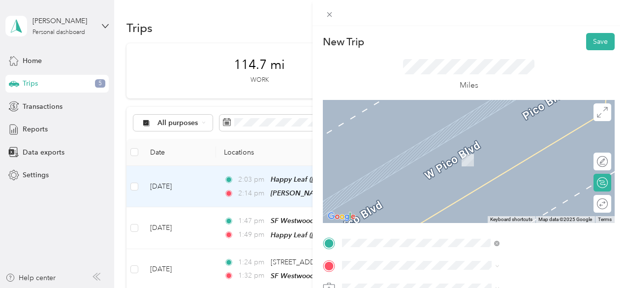
click at [507, 166] on span "[PERSON_NAME][GEOGRAPHIC_DATA], [US_STATE], [GEOGRAPHIC_DATA]" at bounding box center [528, 165] width 127 height 19
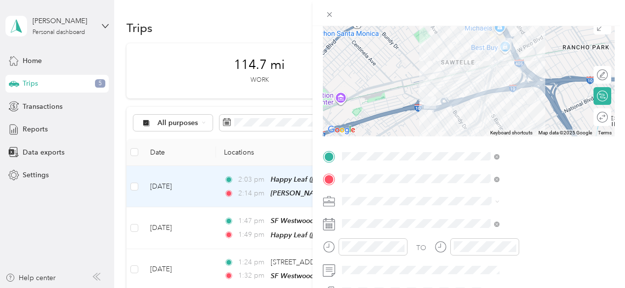
scroll to position [101, 0]
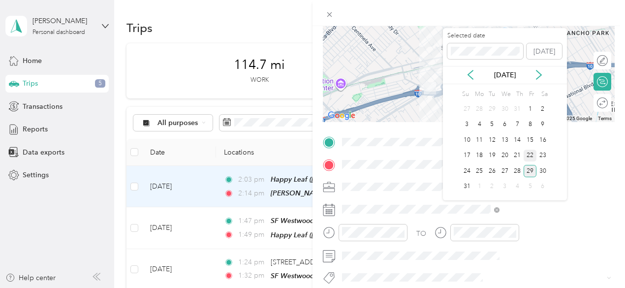
click at [531, 156] on div "22" at bounding box center [530, 156] width 13 height 12
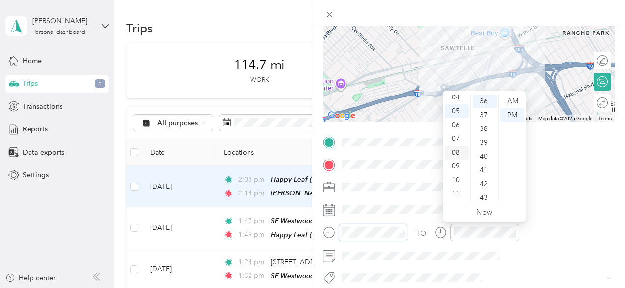
scroll to position [0, 0]
click at [457, 123] on div "02" at bounding box center [457, 129] width 24 height 14
click at [488, 119] on div "34" at bounding box center [485, 123] width 24 height 14
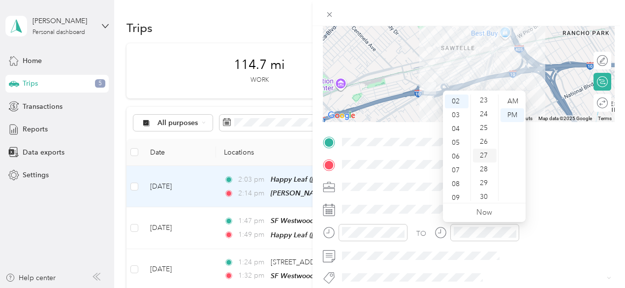
click at [480, 115] on div "24" at bounding box center [485, 114] width 24 height 14
click at [480, 115] on div "23" at bounding box center [485, 119] width 24 height 14
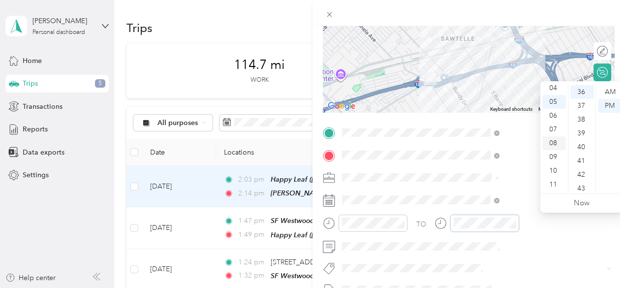
scroll to position [0, 0]
click at [556, 117] on div "02" at bounding box center [554, 120] width 24 height 14
click at [581, 148] on div "50" at bounding box center [582, 145] width 24 height 14
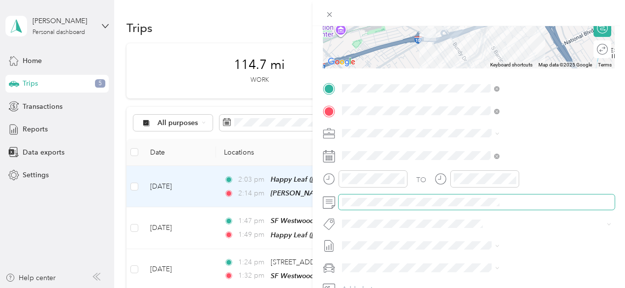
scroll to position [156, 5]
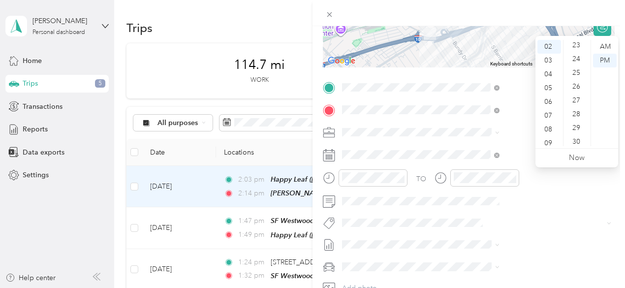
click at [580, 79] on div "25" at bounding box center [577, 73] width 24 height 14
click at [579, 90] on div "28" at bounding box center [577, 88] width 24 height 14
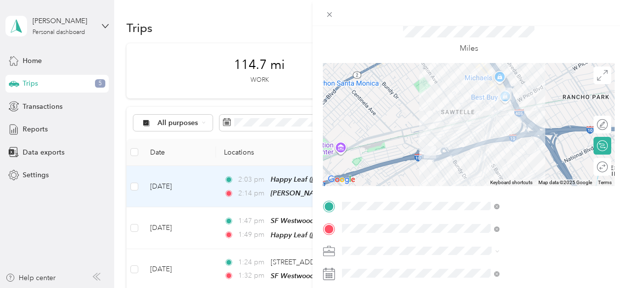
scroll to position [0, 5]
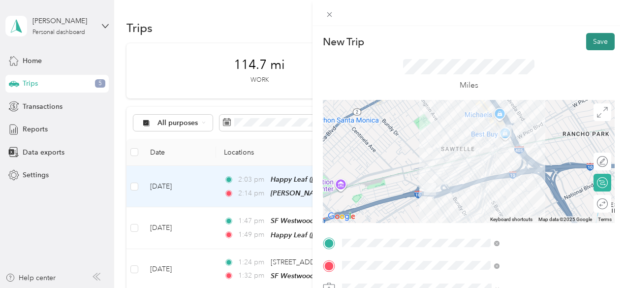
click at [586, 41] on button "Save" at bounding box center [600, 41] width 29 height 17
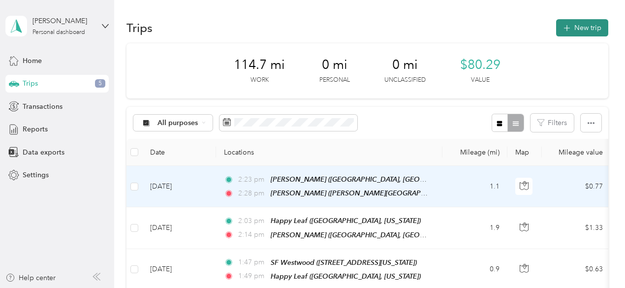
click at [581, 34] on button "New trip" at bounding box center [582, 27] width 52 height 17
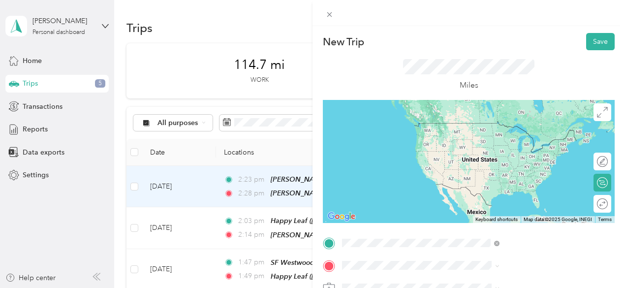
click at [514, 133] on div "[GEOGRAPHIC_DATA][PERSON_NAME][PERSON_NAME], [US_STATE], [GEOGRAPHIC_DATA]" at bounding box center [532, 137] width 135 height 31
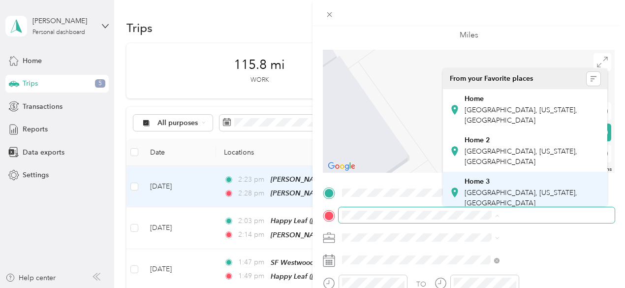
scroll to position [50, 0]
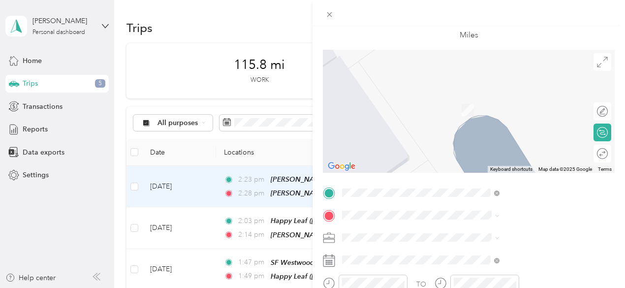
click at [491, 186] on span "[GEOGRAPHIC_DATA], [US_STATE], [GEOGRAPHIC_DATA]" at bounding box center [521, 183] width 113 height 19
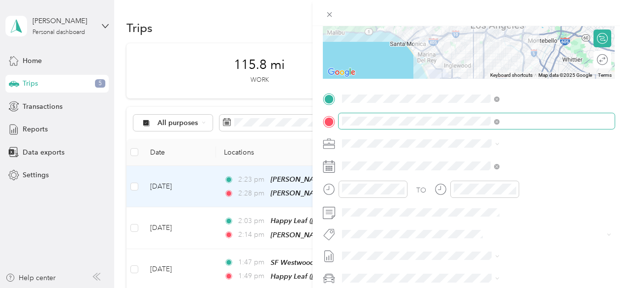
scroll to position [145, 0]
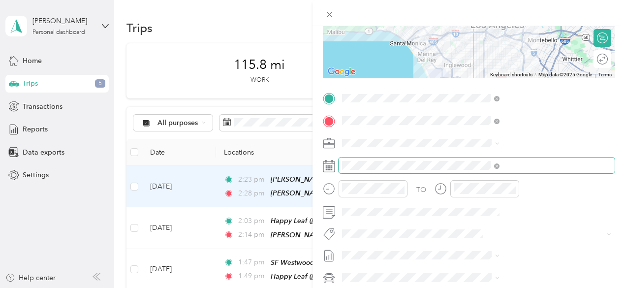
click at [478, 160] on span at bounding box center [477, 165] width 276 height 16
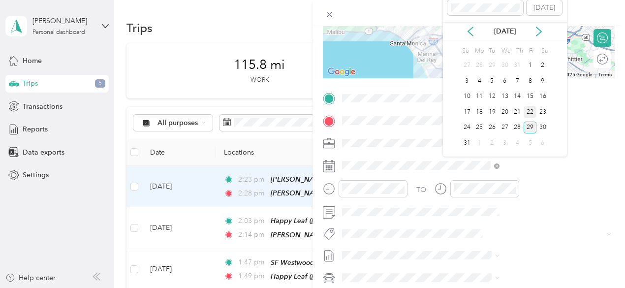
click at [531, 109] on div "22" at bounding box center [530, 112] width 13 height 12
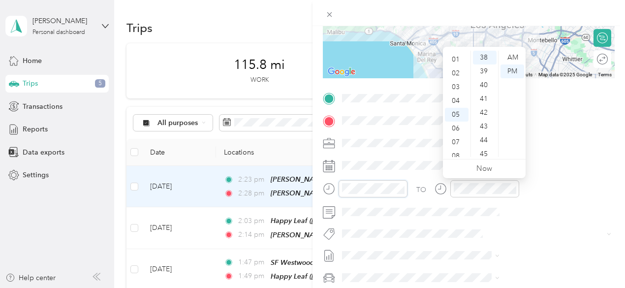
scroll to position [10, 0]
click at [457, 88] on div "03" at bounding box center [457, 89] width 24 height 14
click at [455, 65] on div "02" at bounding box center [457, 66] width 24 height 14
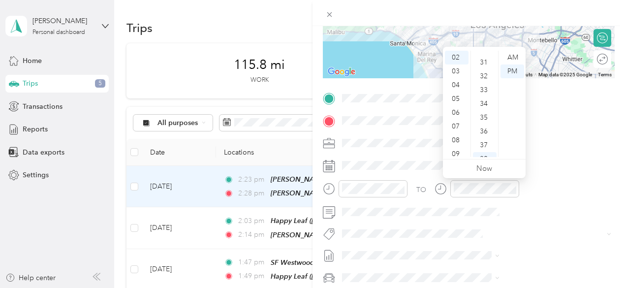
click at [478, 120] on div "35" at bounding box center [485, 118] width 24 height 14
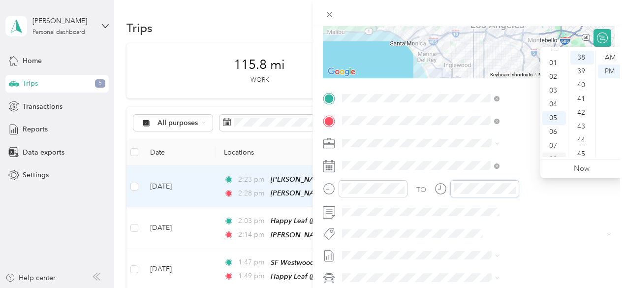
scroll to position [8, 0]
click at [552, 93] on div "03" at bounding box center [554, 91] width 24 height 14
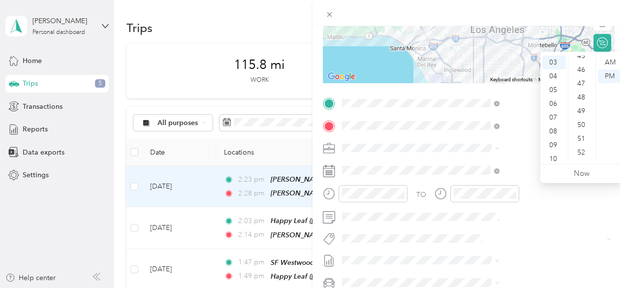
scroll to position [634, 0]
click at [583, 128] on div "51" at bounding box center [582, 132] width 24 height 14
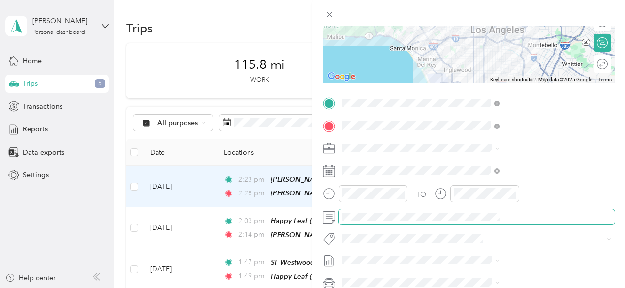
scroll to position [0, 0]
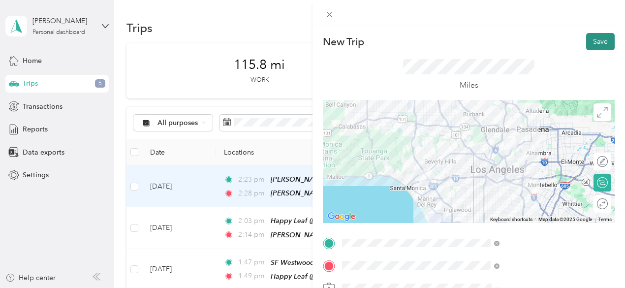
click at [590, 46] on button "Save" at bounding box center [600, 41] width 29 height 17
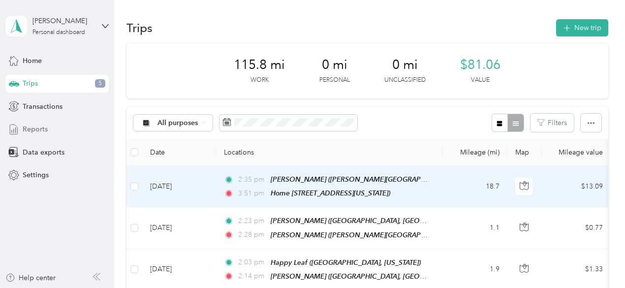
click at [38, 126] on span "Reports" at bounding box center [35, 129] width 25 height 10
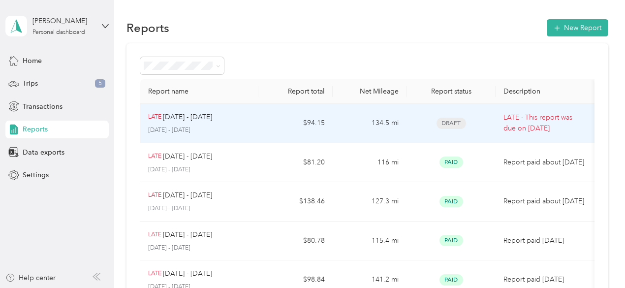
click at [274, 126] on td "$94.15" at bounding box center [295, 123] width 74 height 39
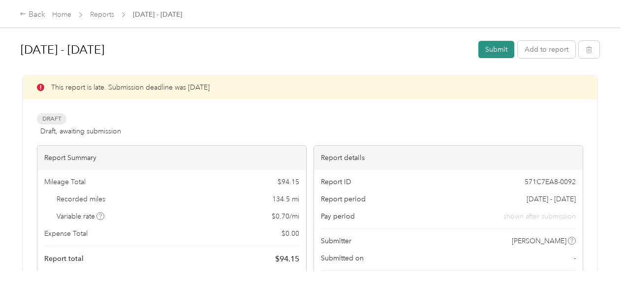
click at [490, 51] on button "Submit" at bounding box center [496, 49] width 36 height 17
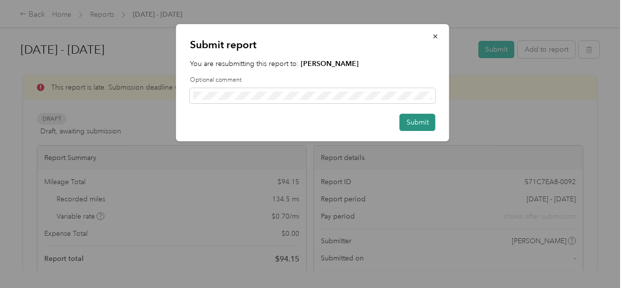
click at [420, 122] on button "Submit" at bounding box center [418, 122] width 36 height 17
